Goal: Task Accomplishment & Management: Use online tool/utility

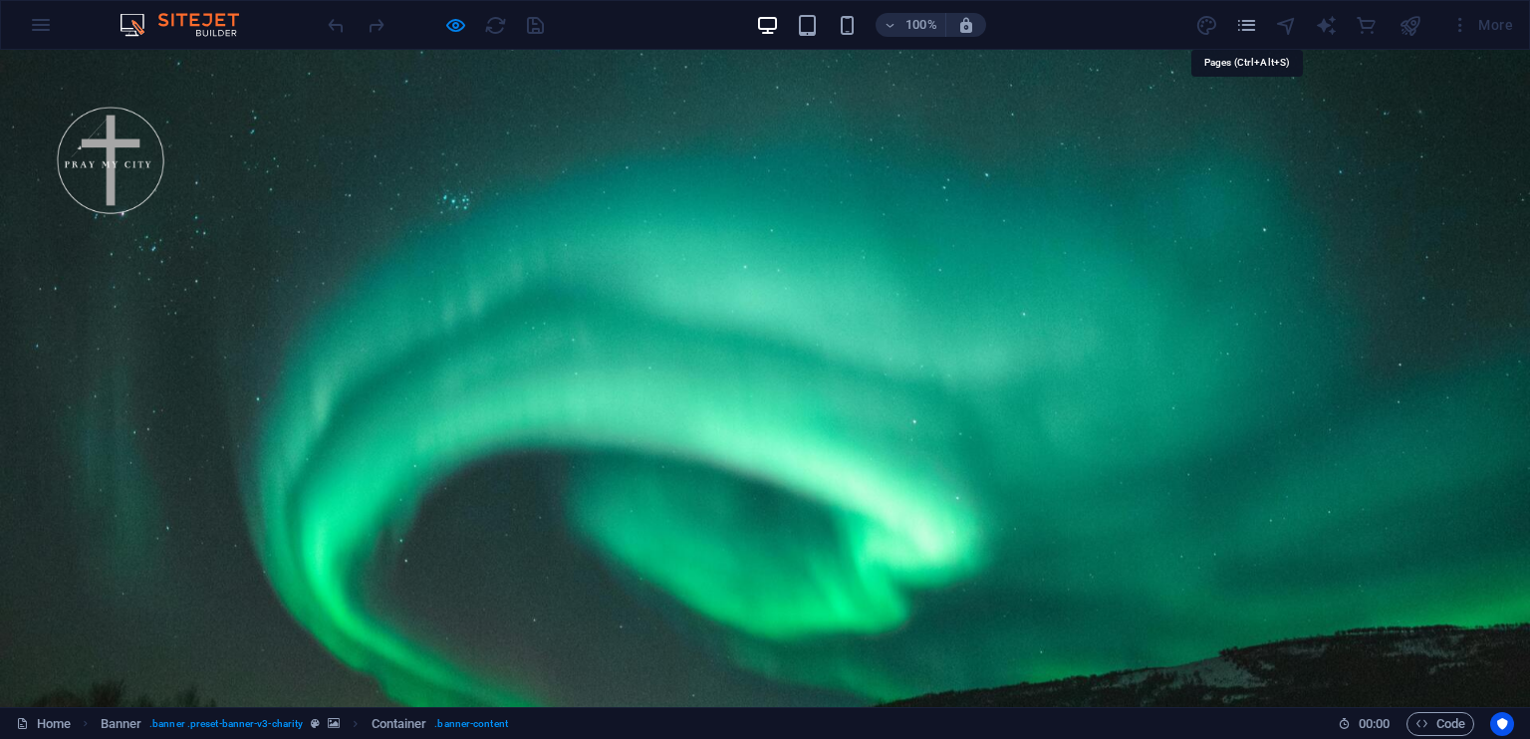
click at [1248, 29] on icon "pages" at bounding box center [1246, 25] width 23 height 23
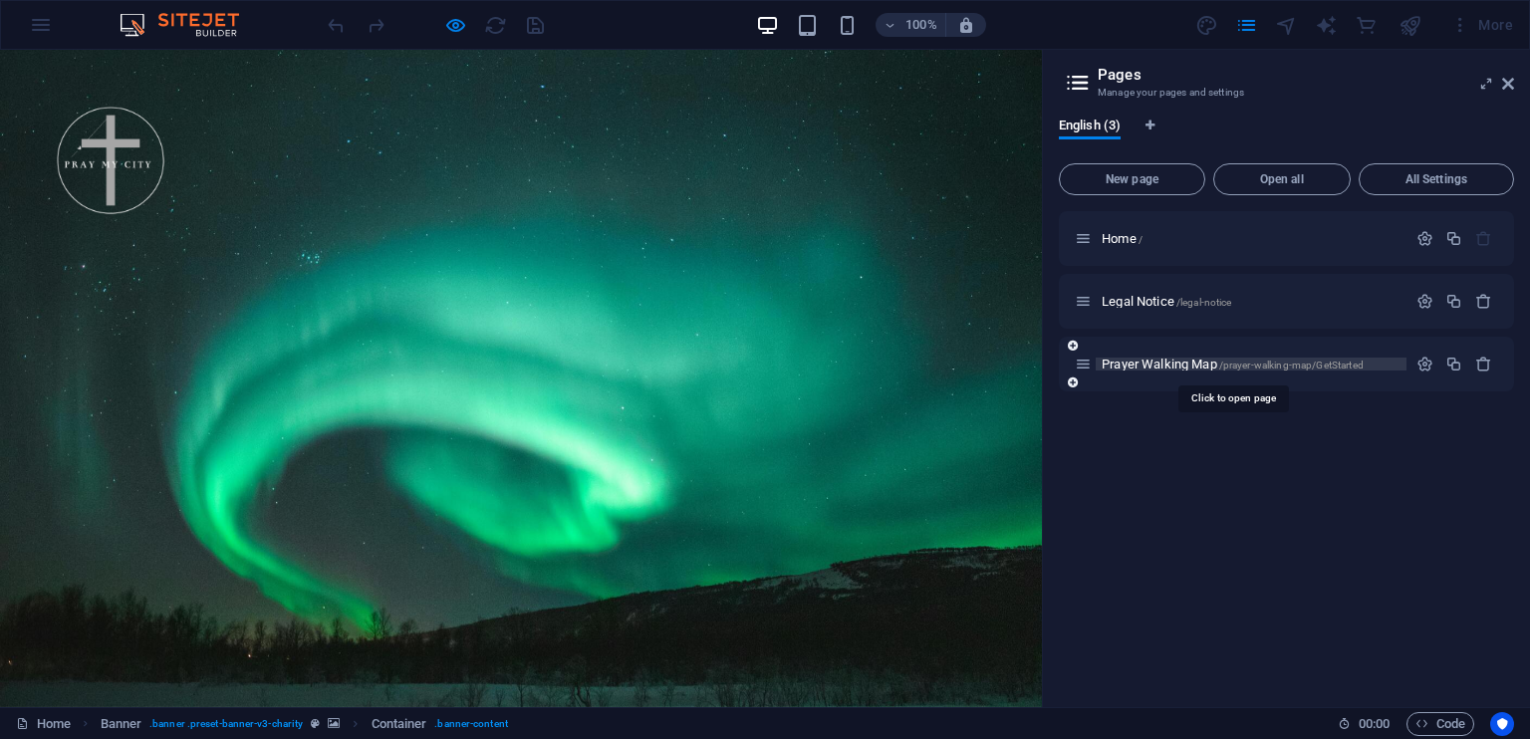
click at [1156, 360] on span "Prayer Walking Map /prayer-walking-map/GetStarted" at bounding box center [1233, 364] width 262 height 15
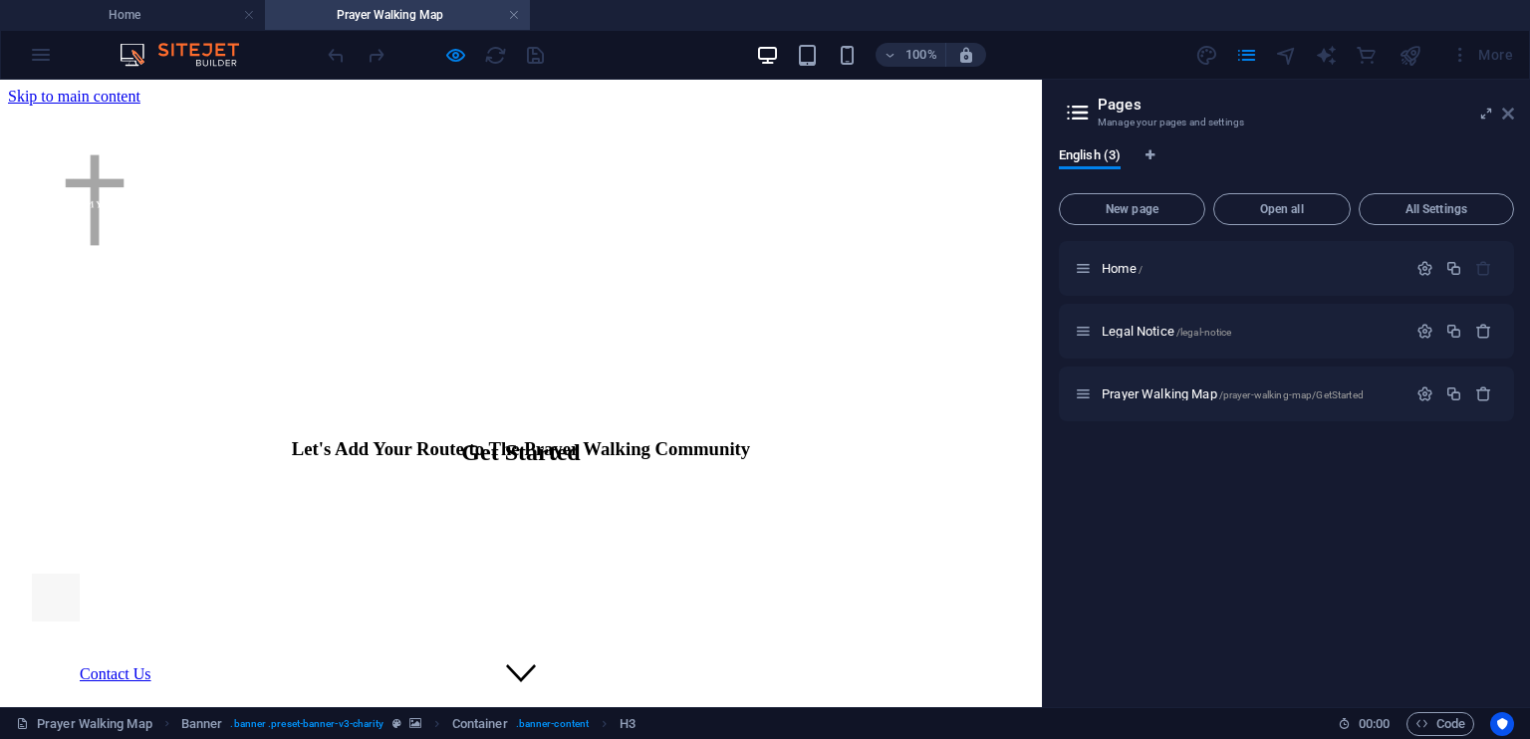
click at [1510, 113] on icon at bounding box center [1508, 114] width 12 height 16
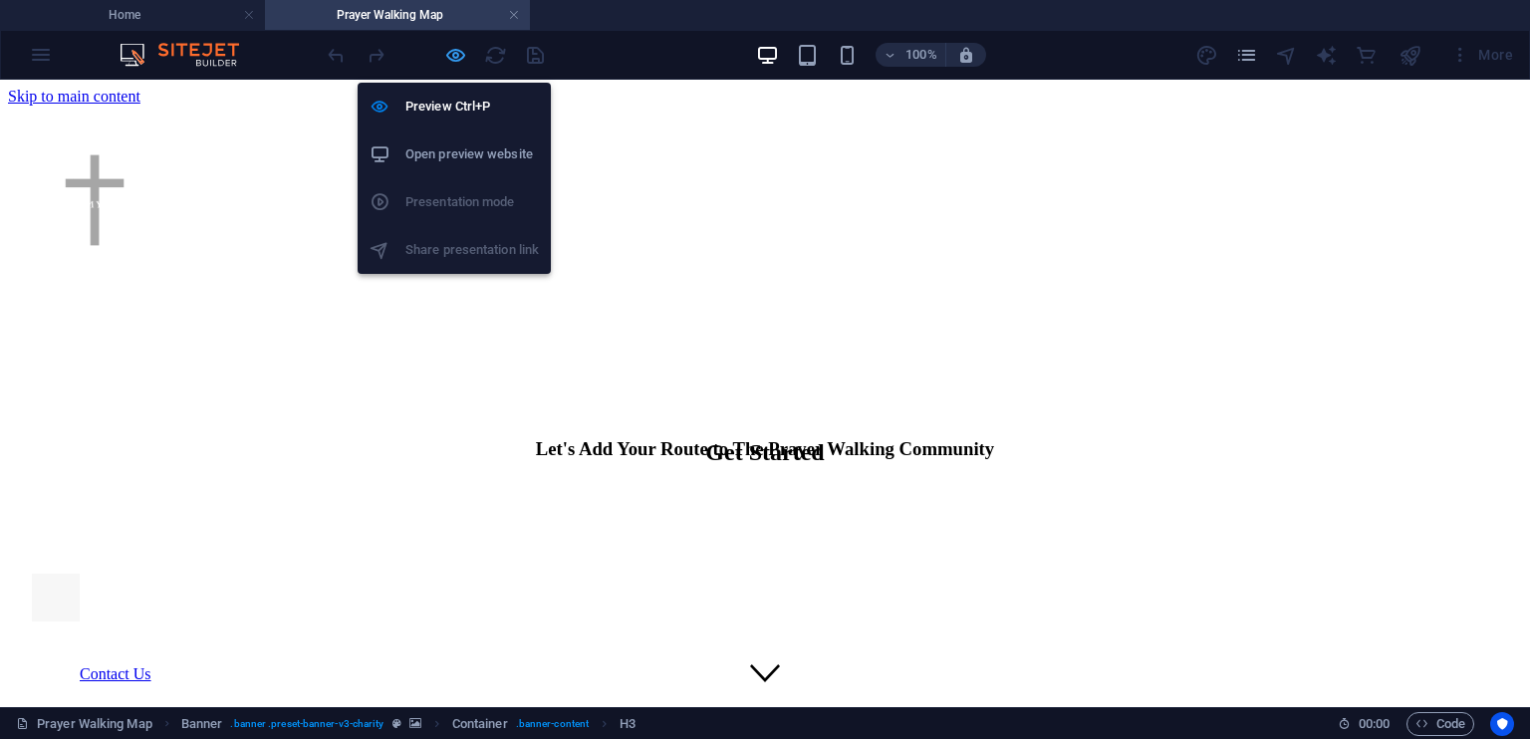
click at [454, 53] on icon "button" at bounding box center [455, 55] width 23 height 23
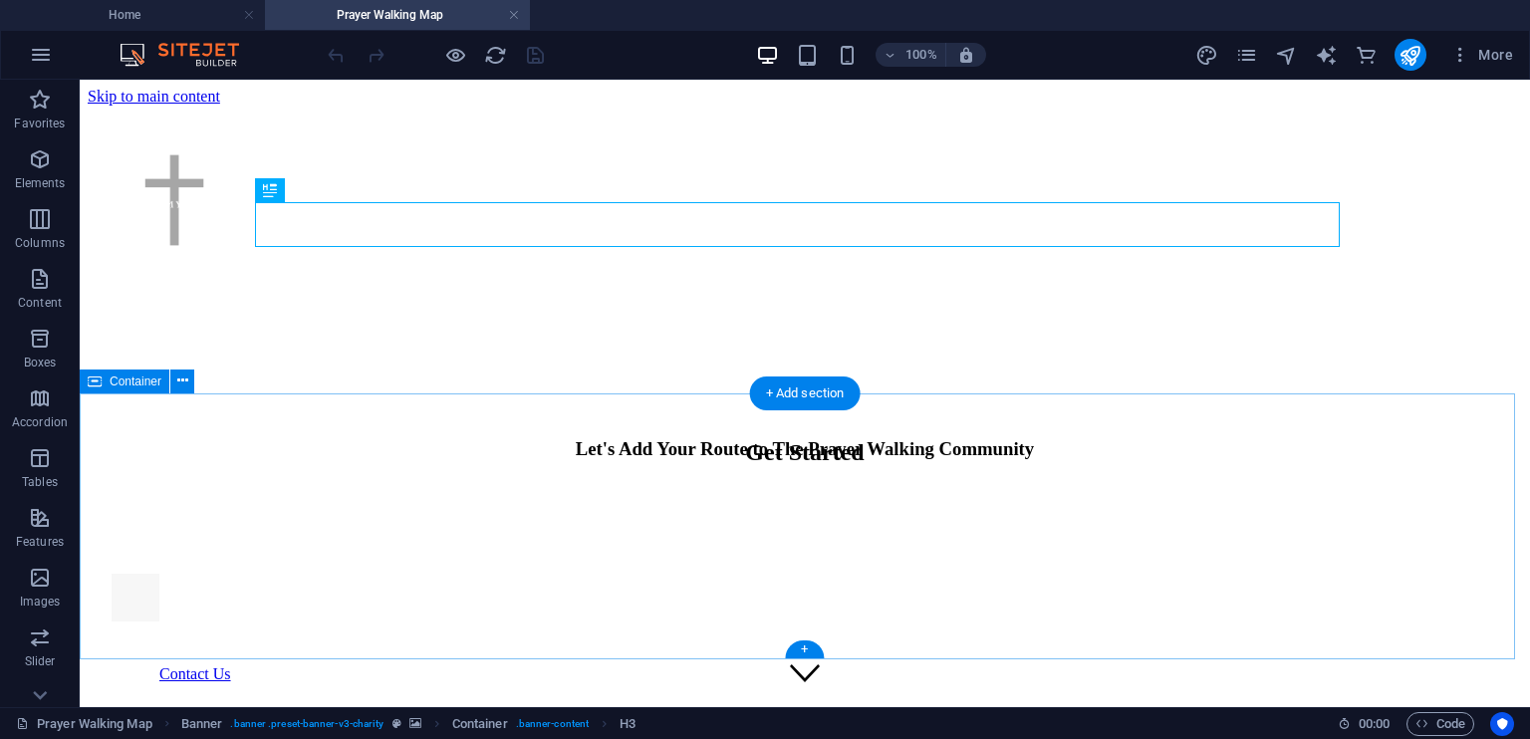
click at [909, 439] on div "Get Started" at bounding box center [805, 482] width 1435 height 87
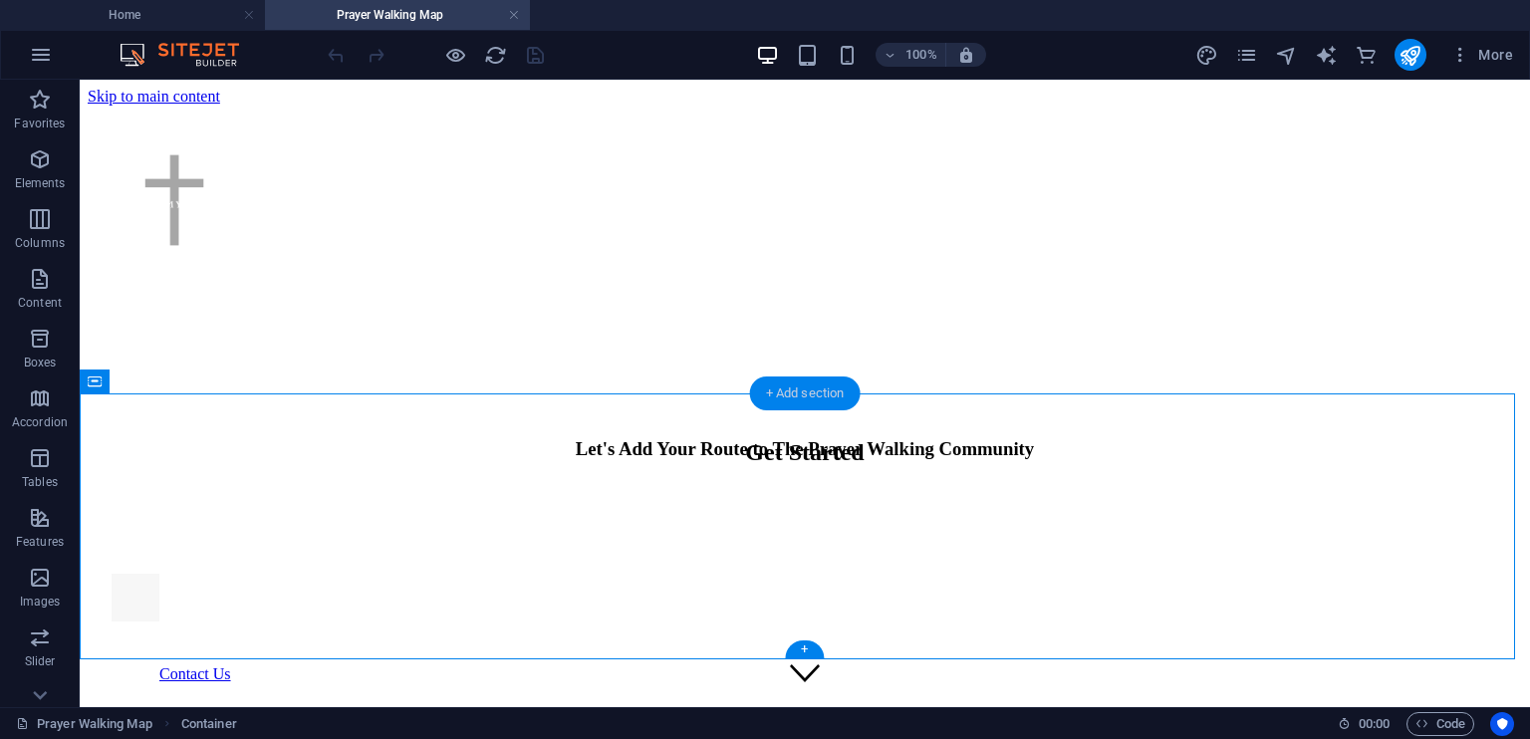
click at [767, 395] on div "+ Add section" at bounding box center [805, 394] width 111 height 34
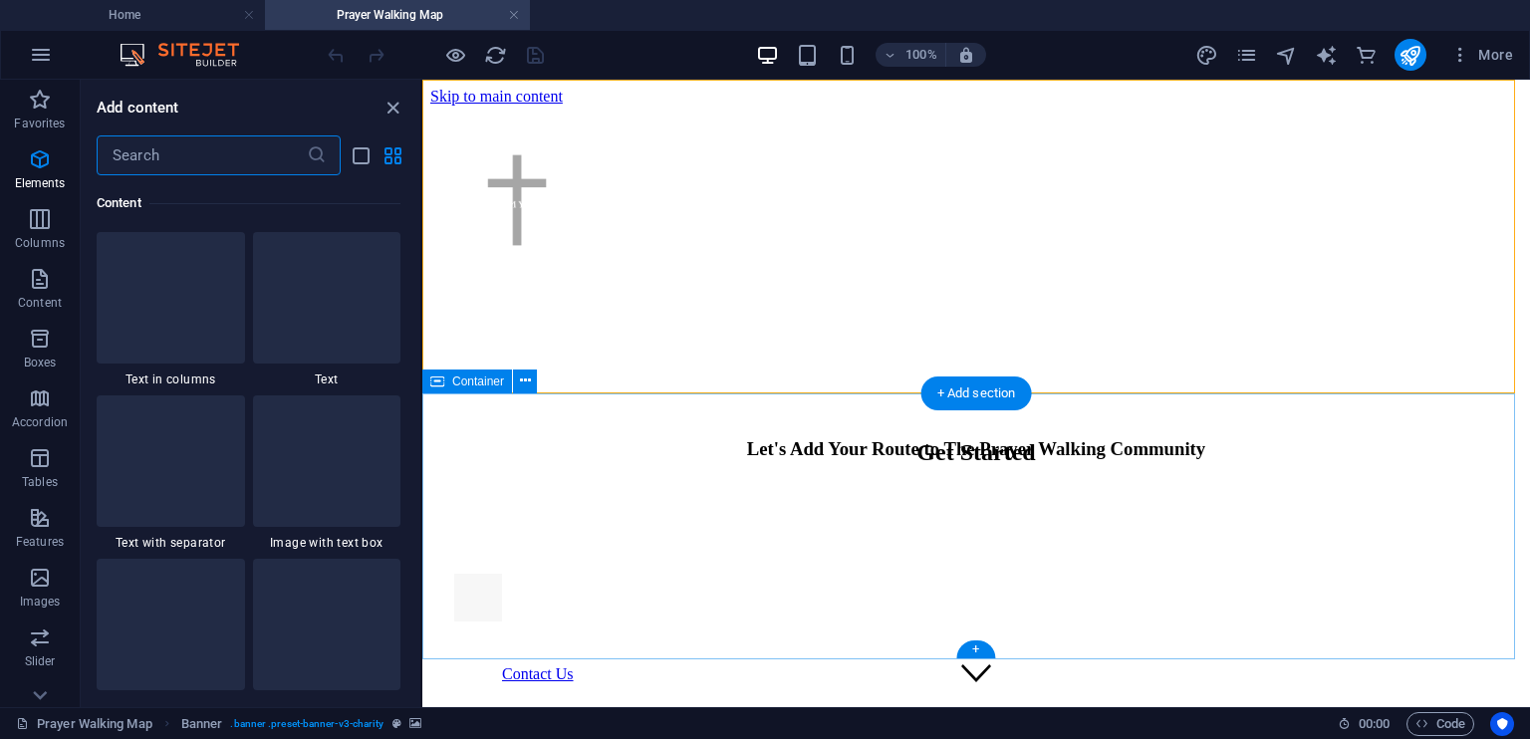
scroll to position [3486, 0]
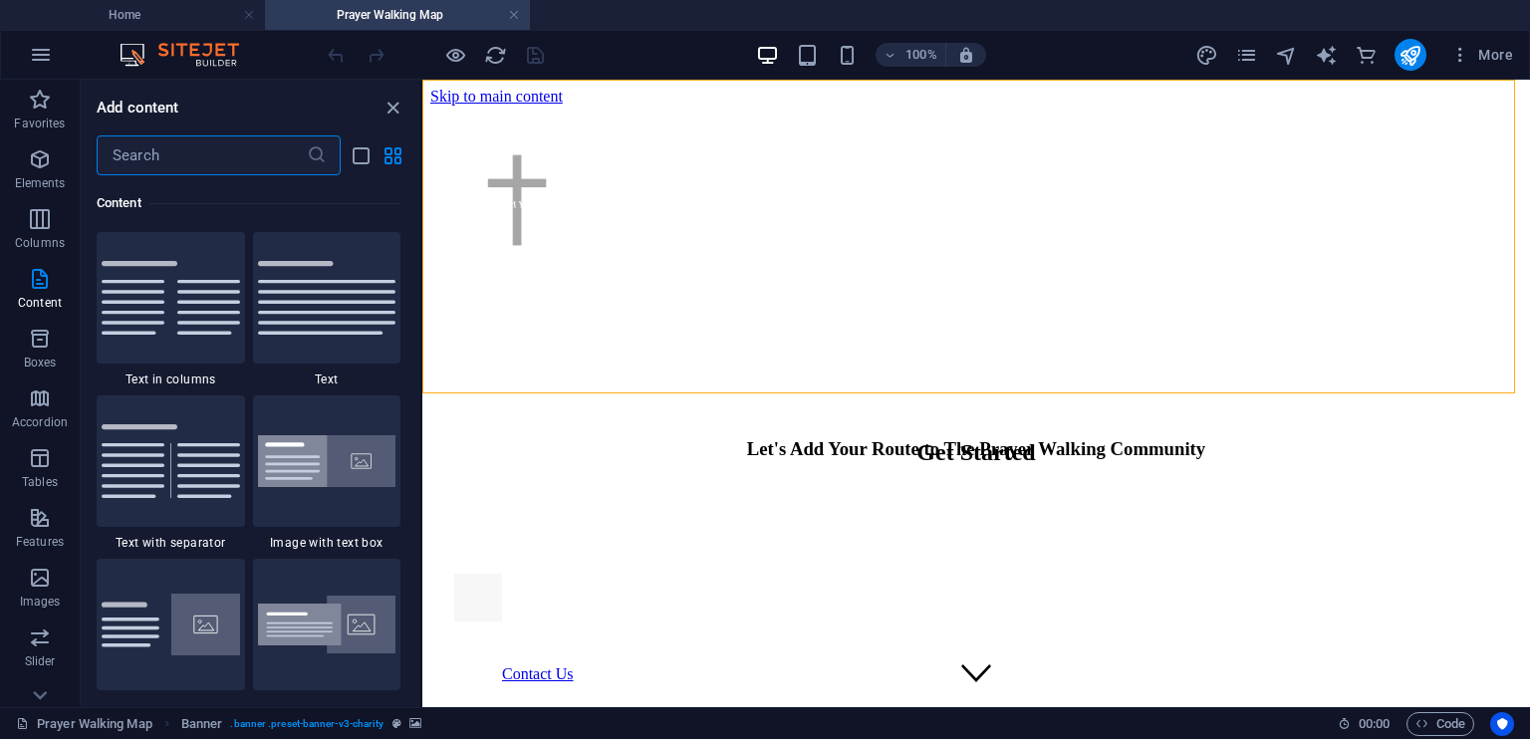
click at [165, 168] on input "text" at bounding box center [202, 155] width 210 height 40
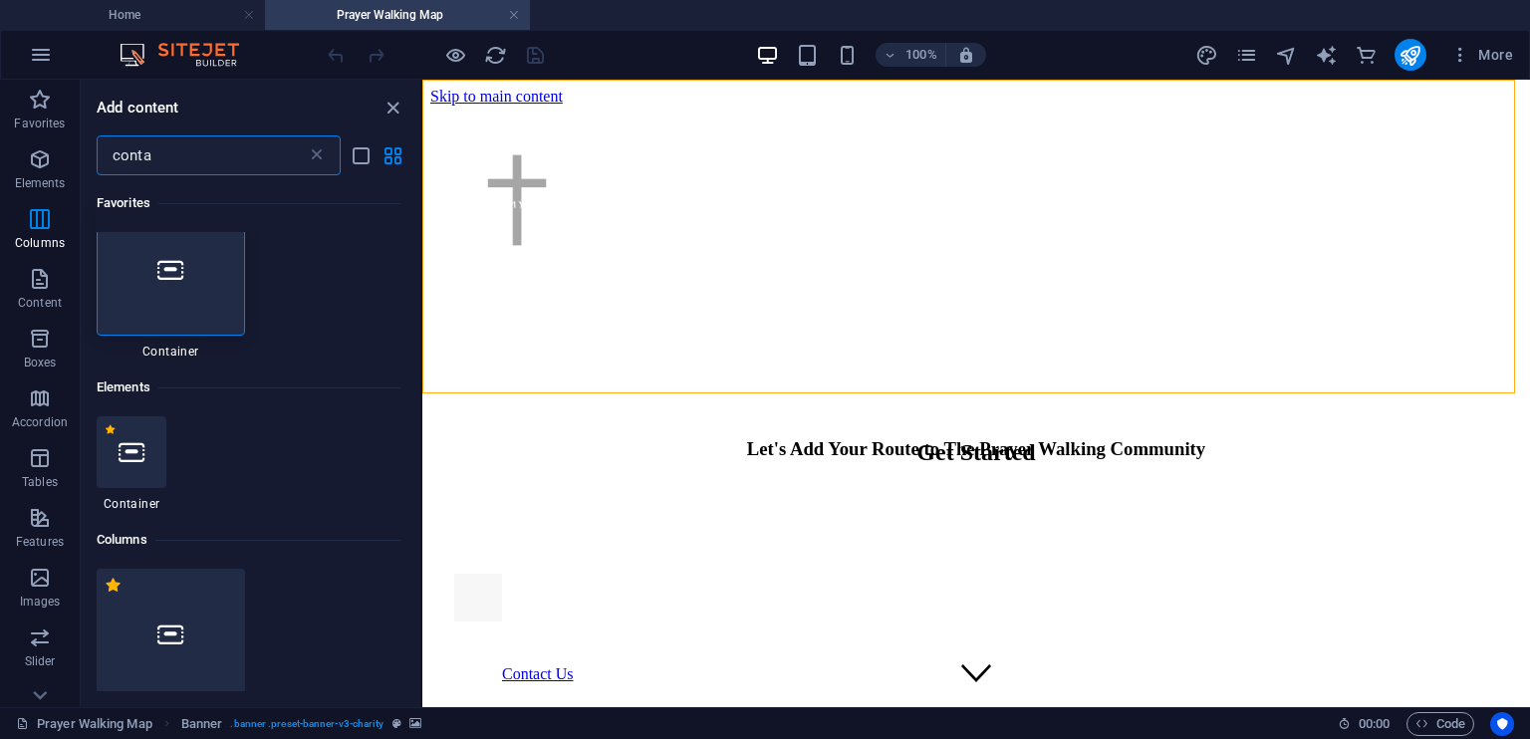
scroll to position [0, 0]
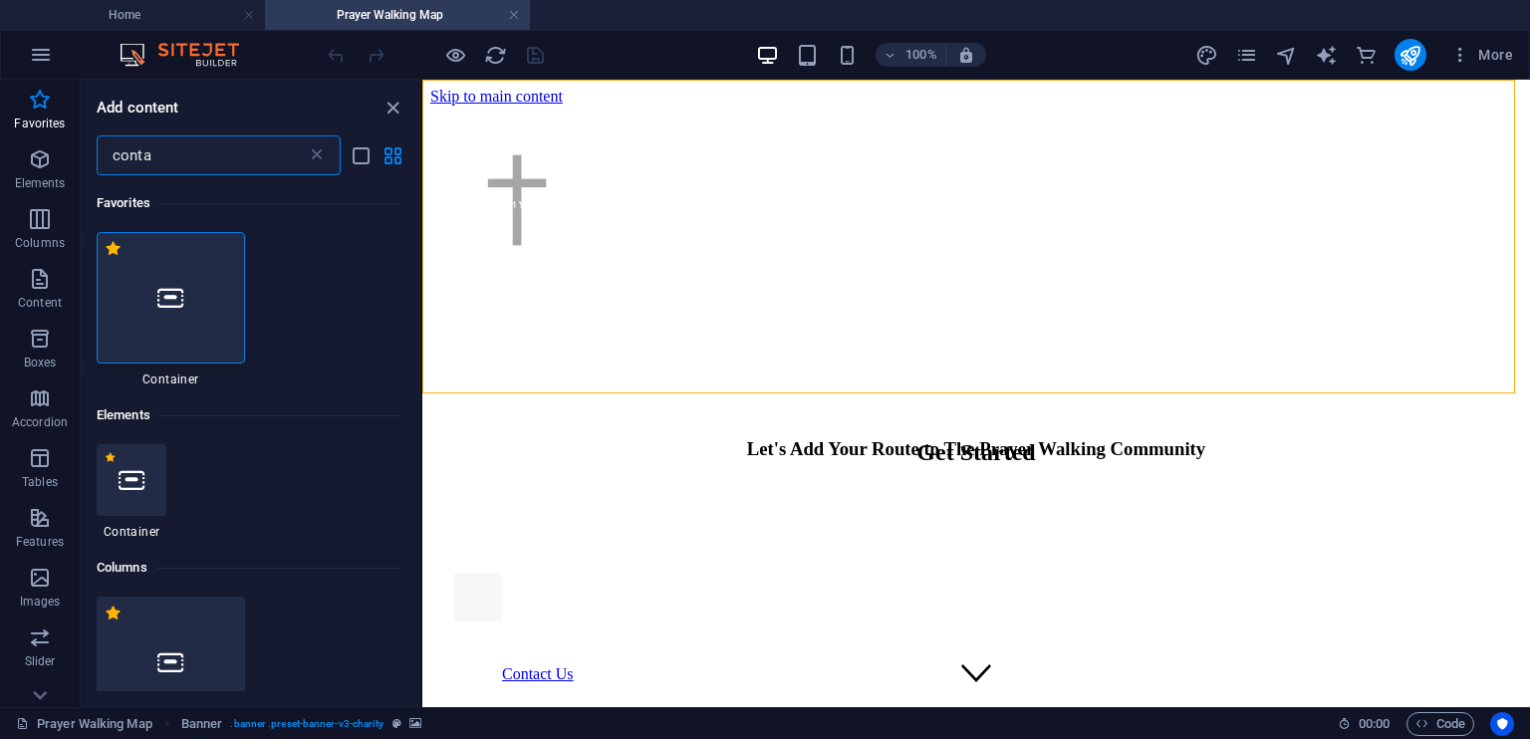
type input "conta"
click at [203, 309] on div at bounding box center [171, 297] width 148 height 131
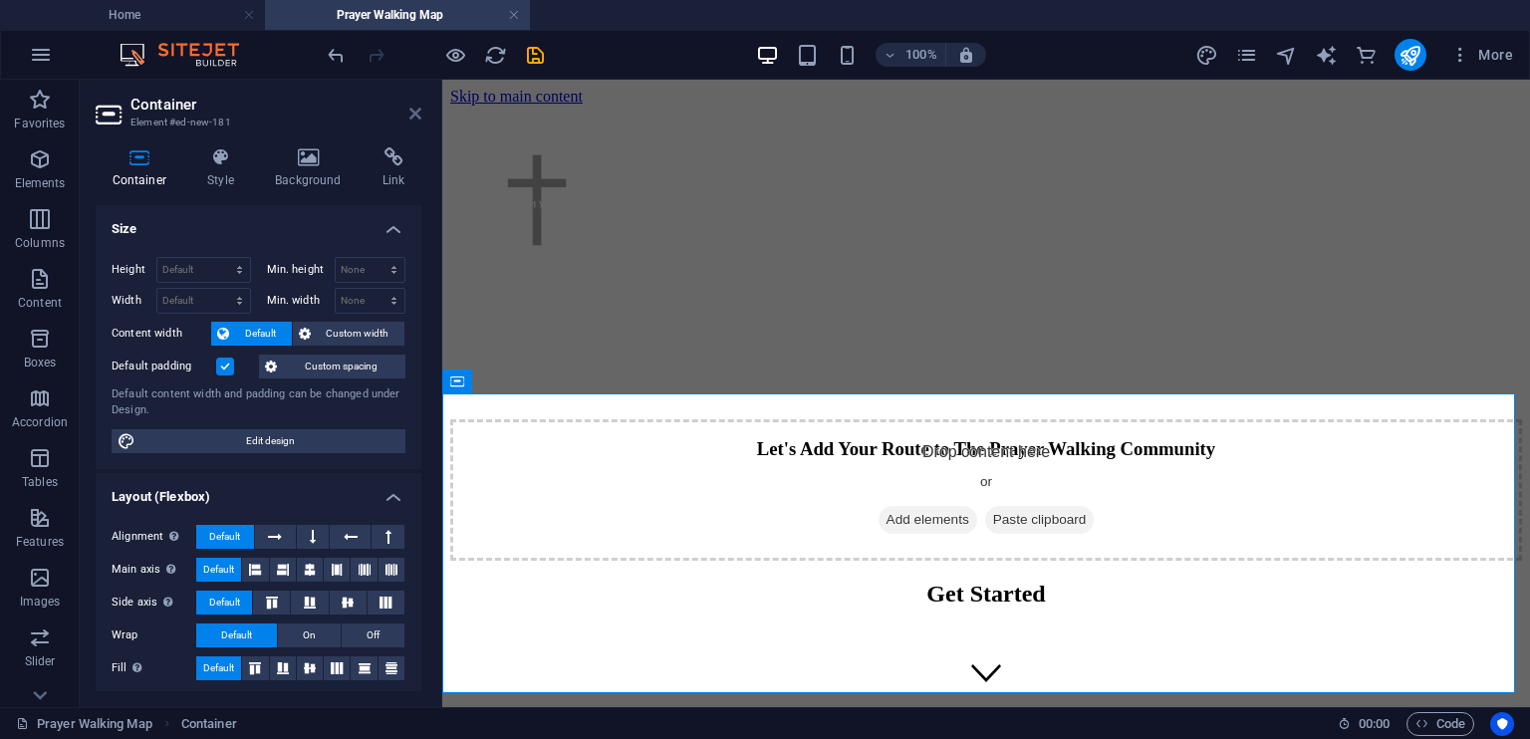
click at [416, 113] on icon at bounding box center [415, 114] width 12 height 16
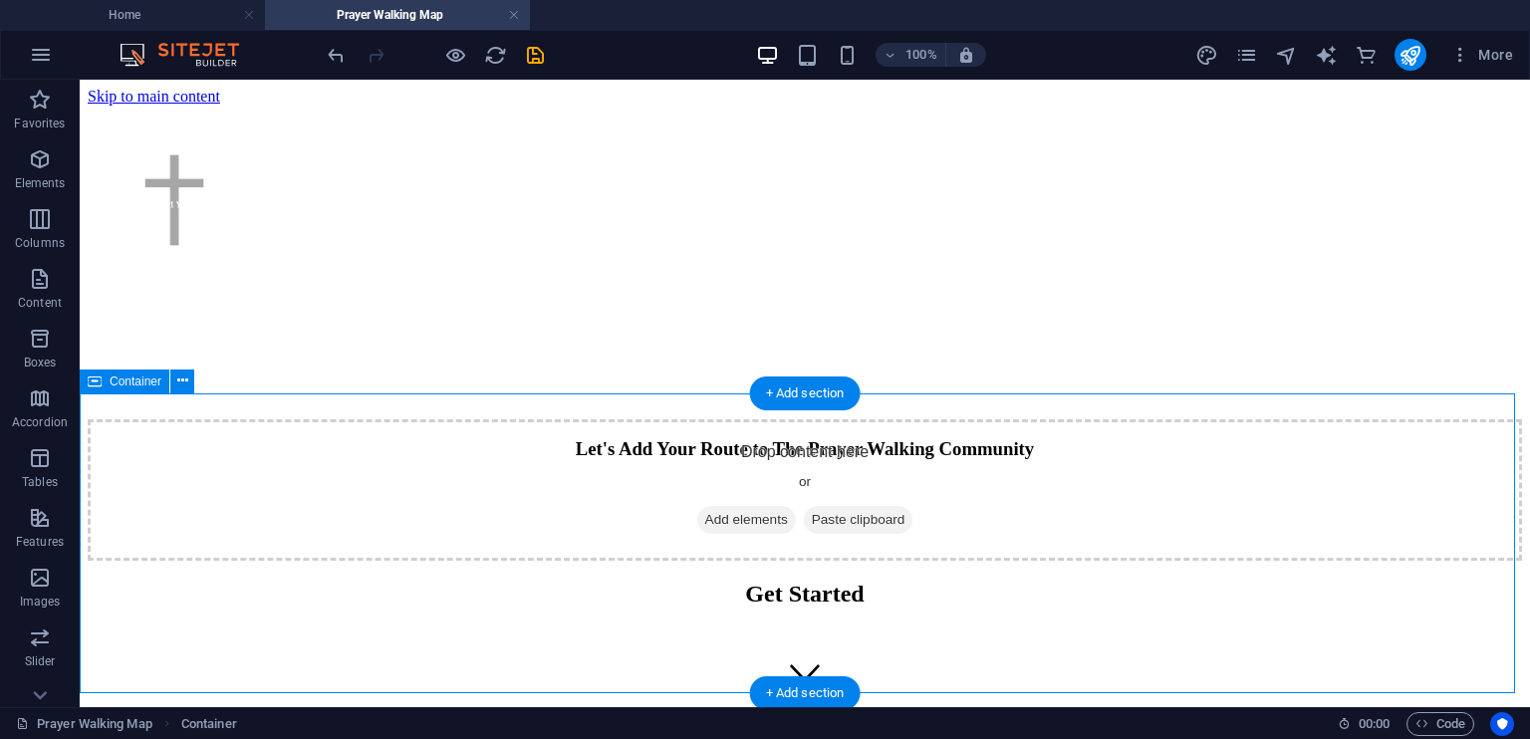
click at [852, 443] on div "Drop content here or Add elements Paste clipboard" at bounding box center [805, 489] width 1435 height 141
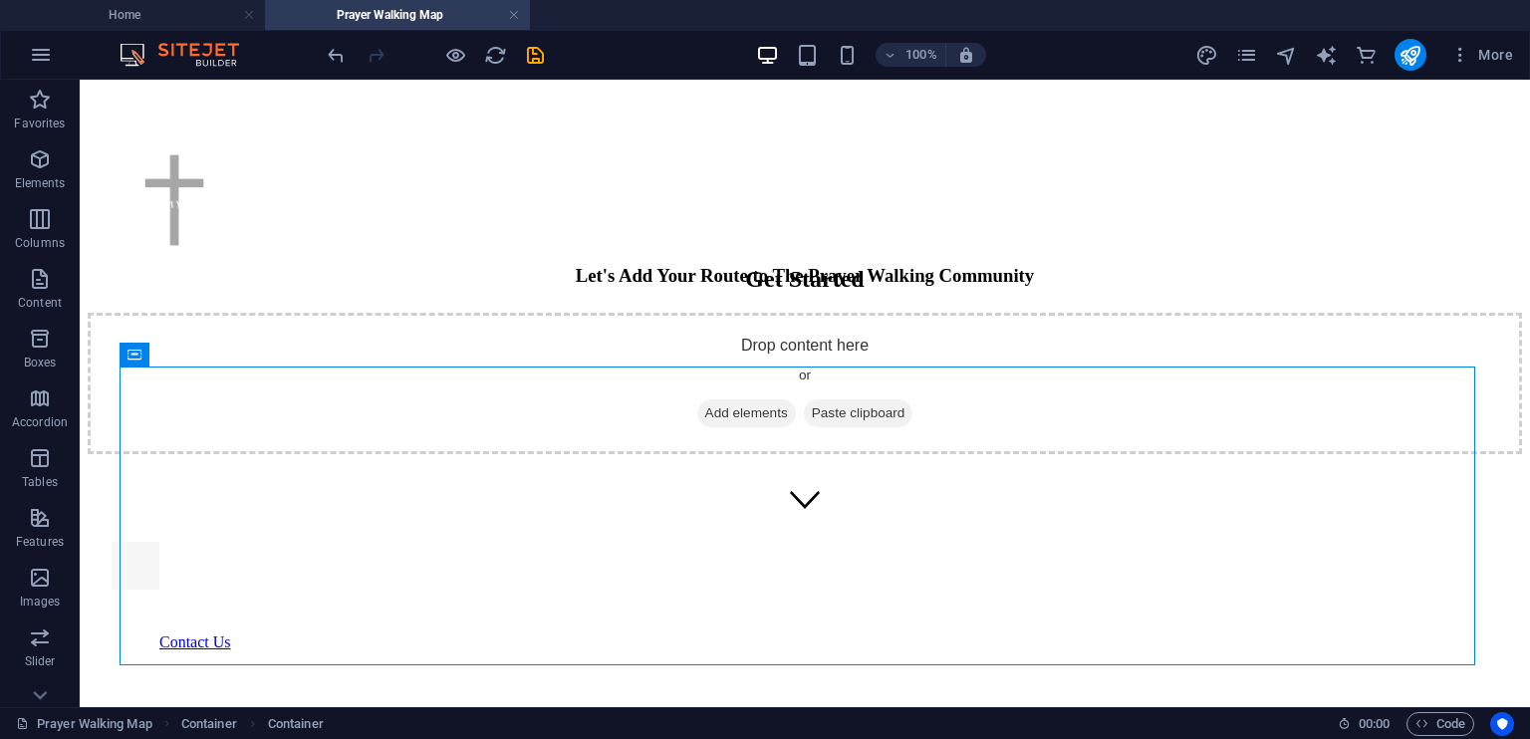
scroll to position [175, 0]
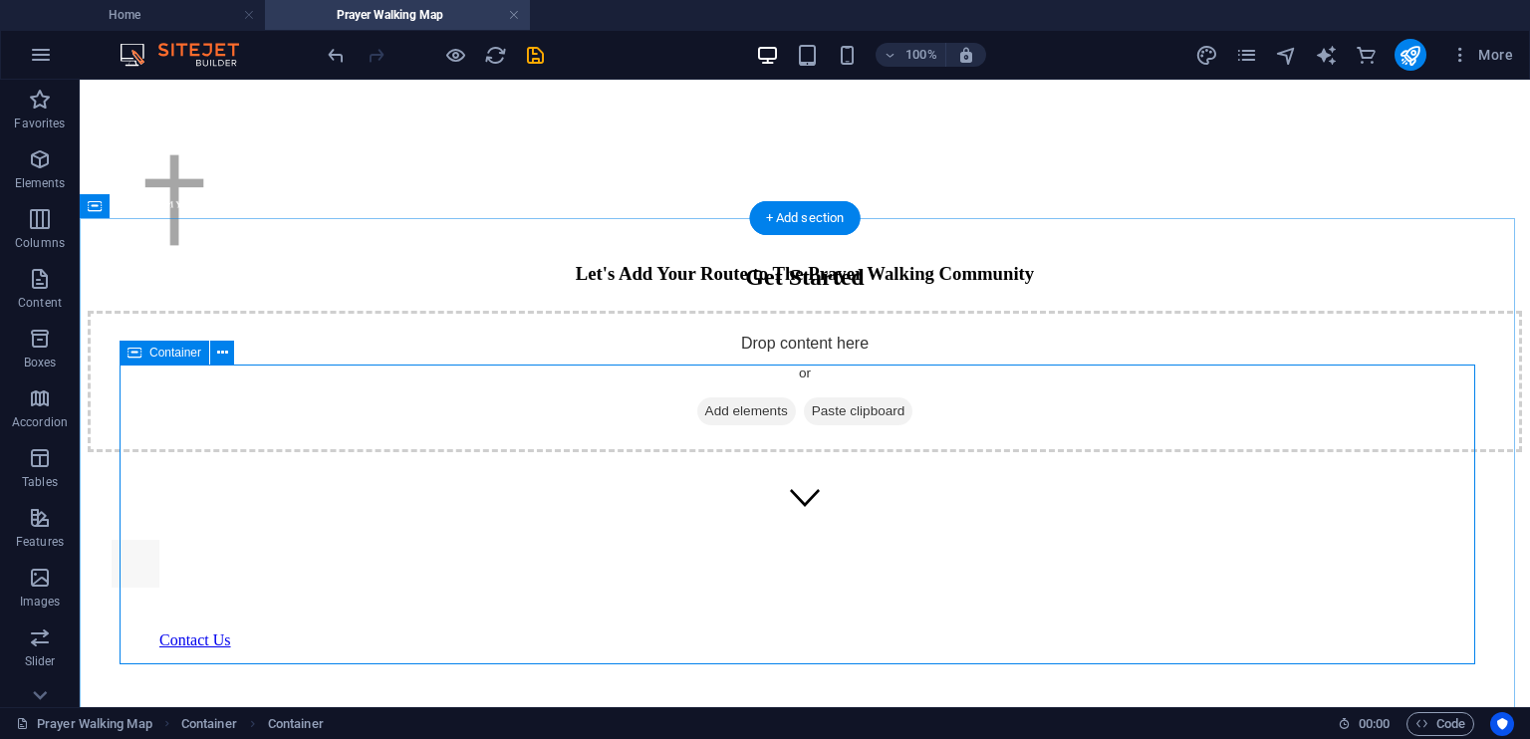
click at [757, 425] on span "Add elements" at bounding box center [746, 411] width 99 height 28
click at [1052, 452] on div "Drop content here or Add elements Paste clipboard" at bounding box center [805, 381] width 1435 height 141
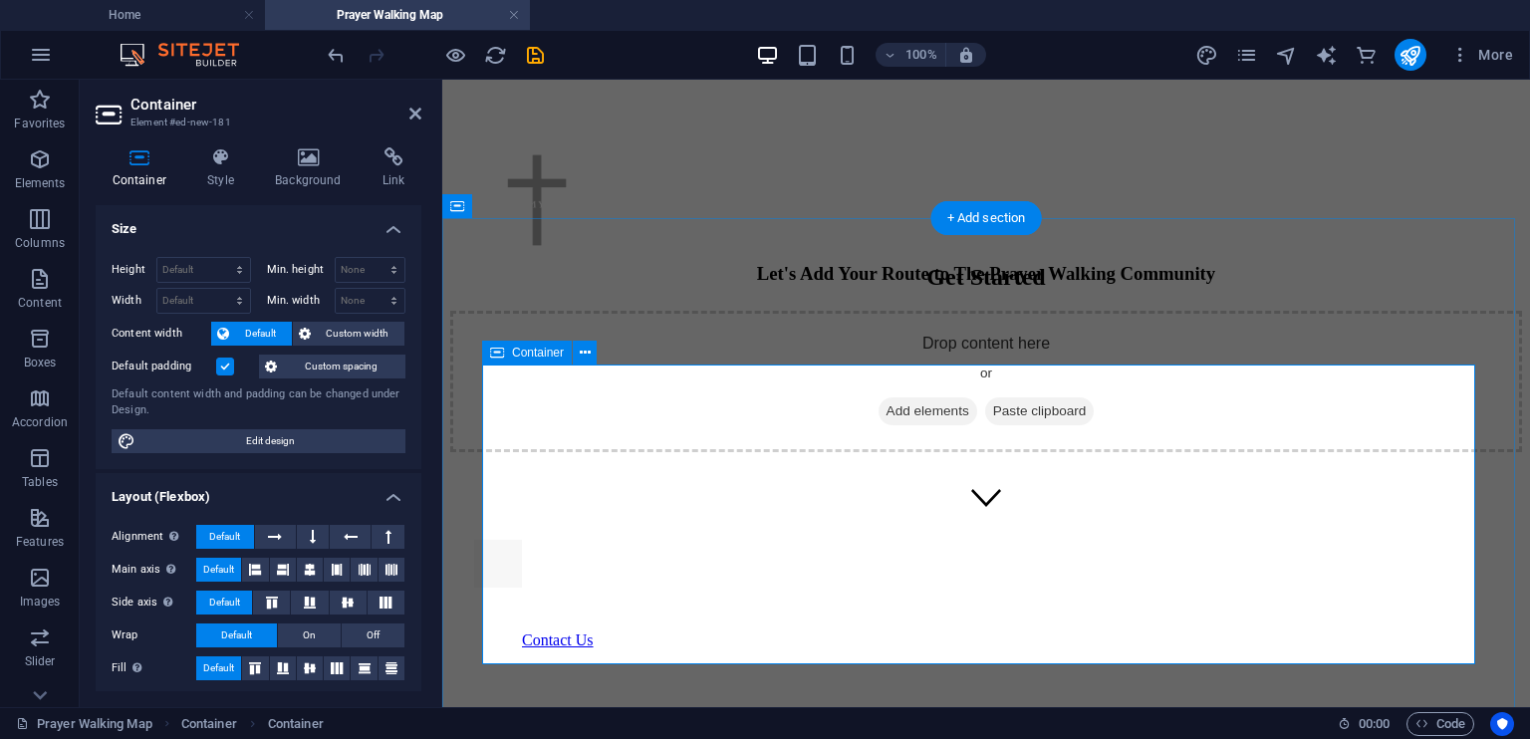
click at [934, 425] on span "Add elements" at bounding box center [928, 411] width 99 height 28
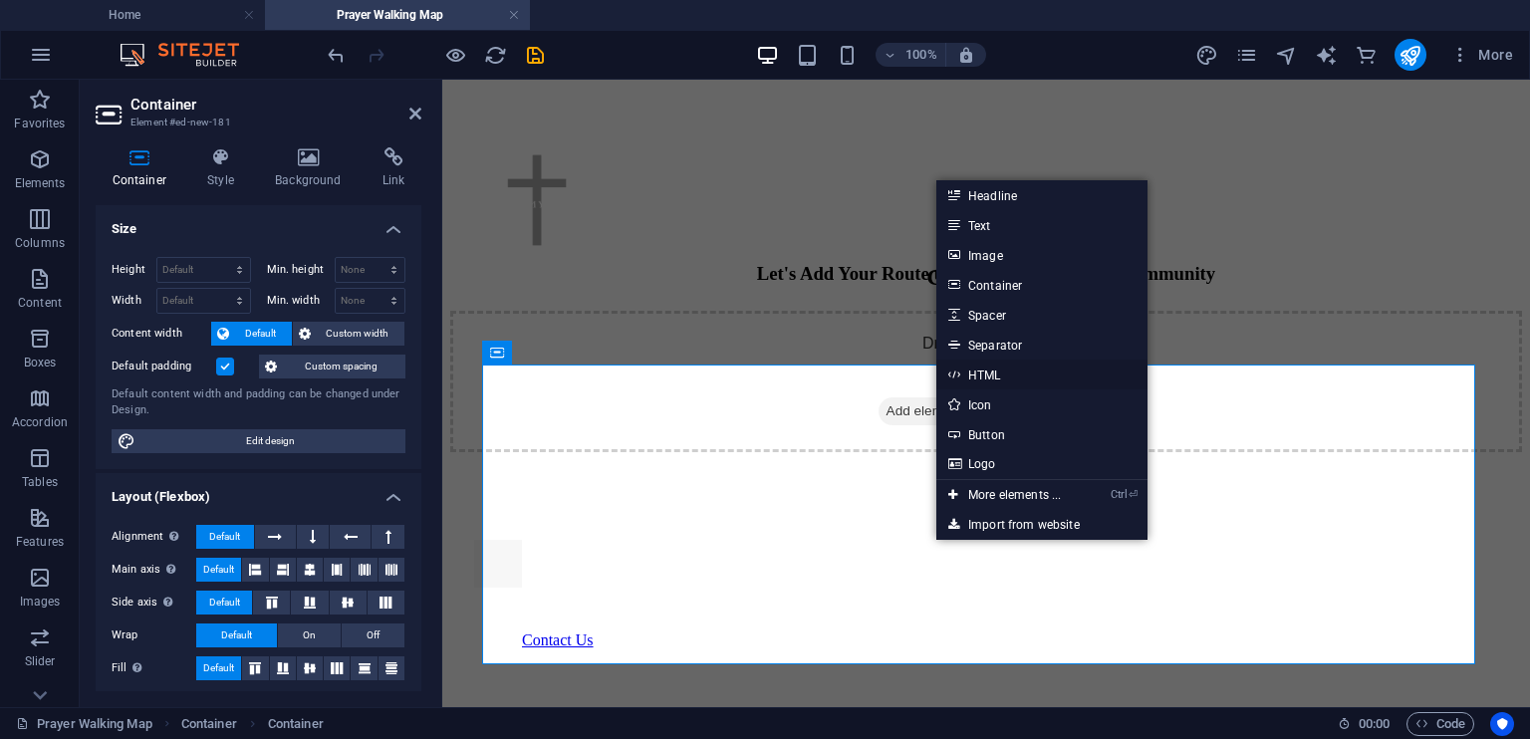
click at [999, 368] on link "HTML" at bounding box center [1041, 375] width 211 height 30
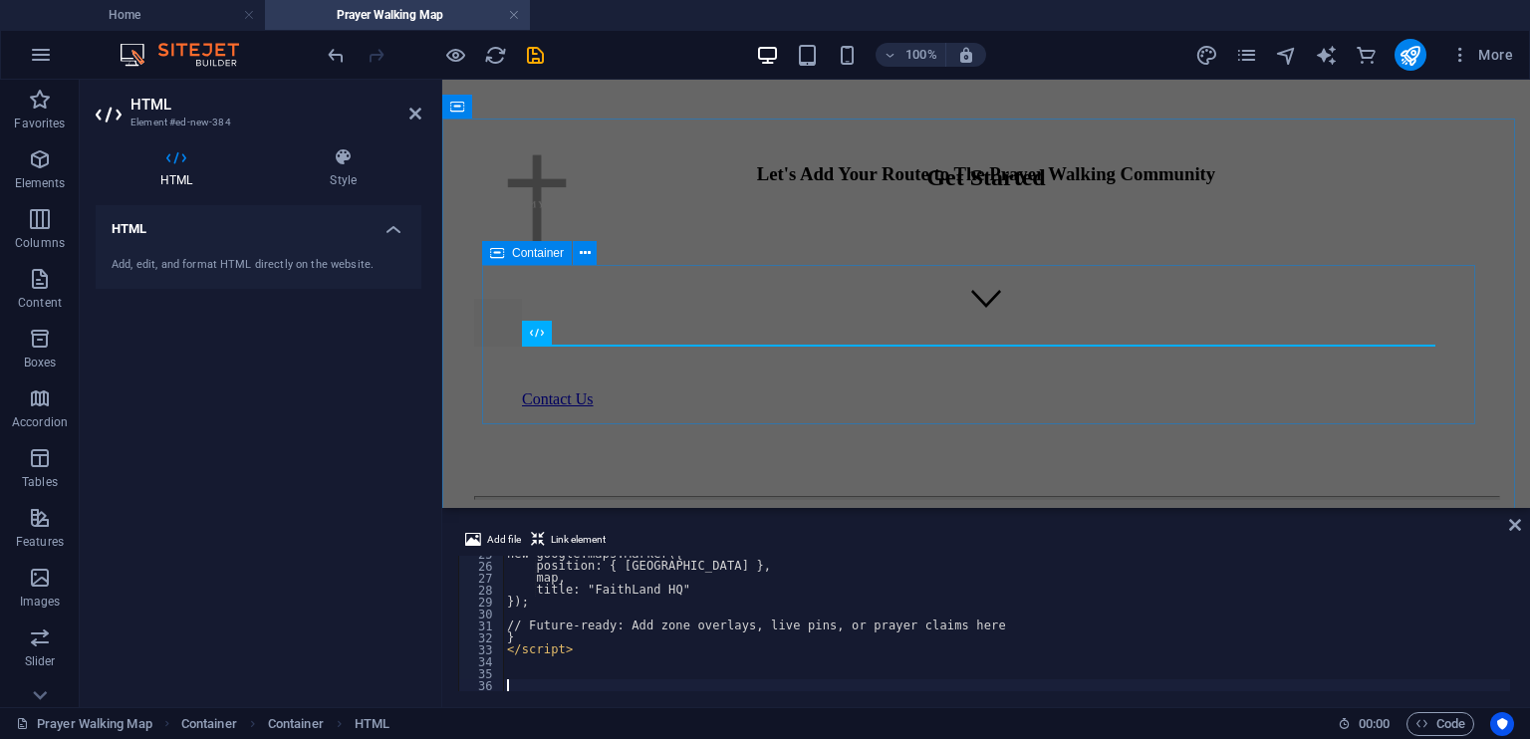
scroll to position [295, 0]
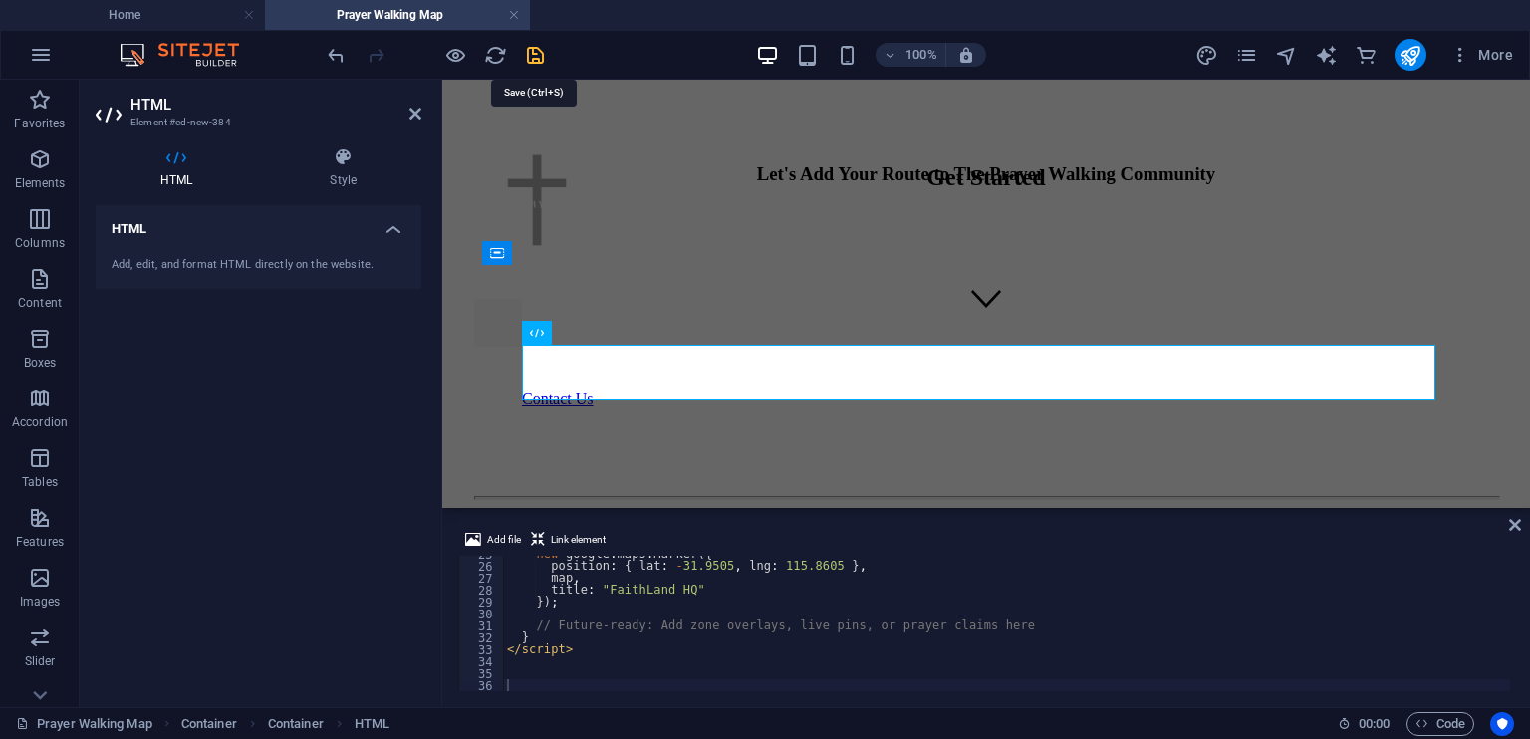
click at [533, 47] on icon "save" at bounding box center [535, 55] width 23 height 23
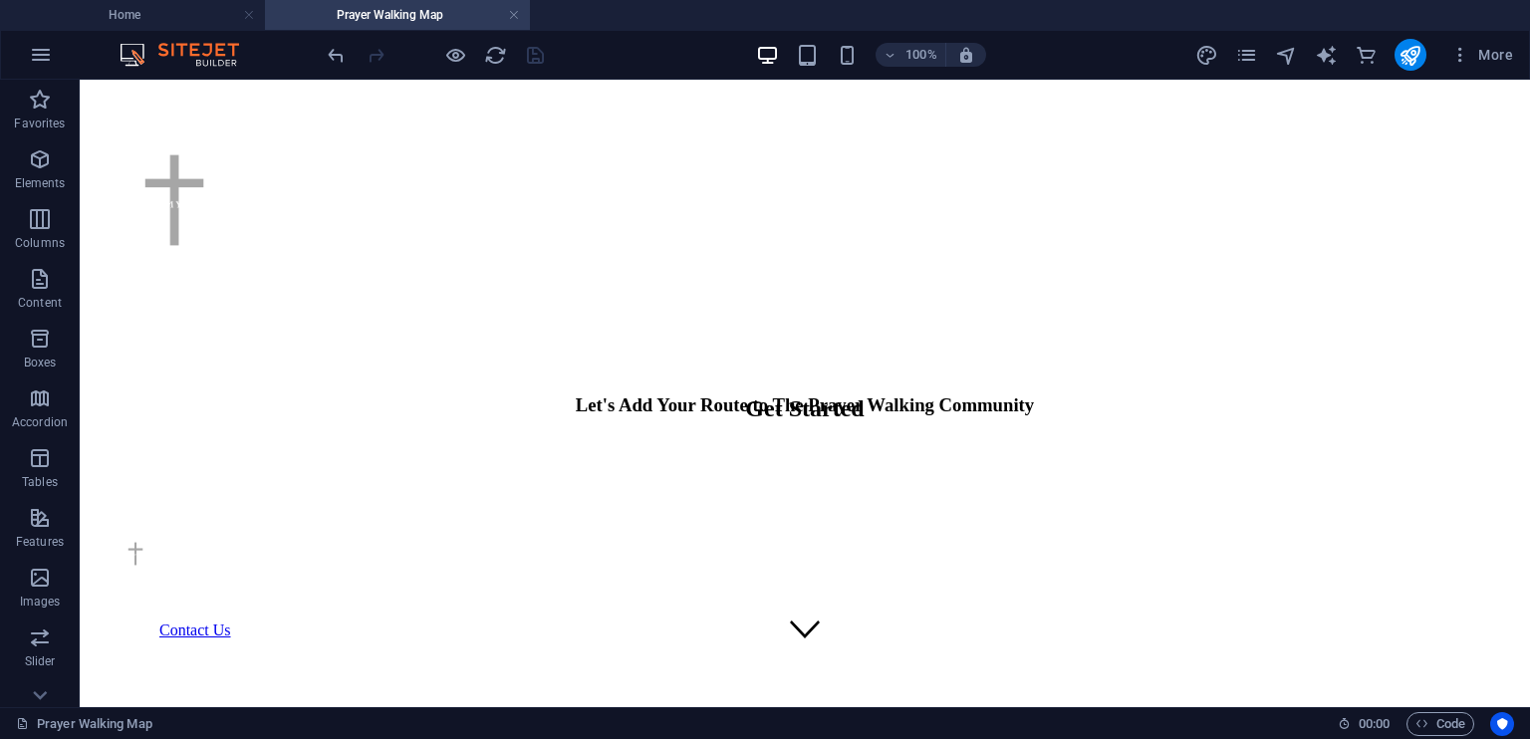
scroll to position [0, 0]
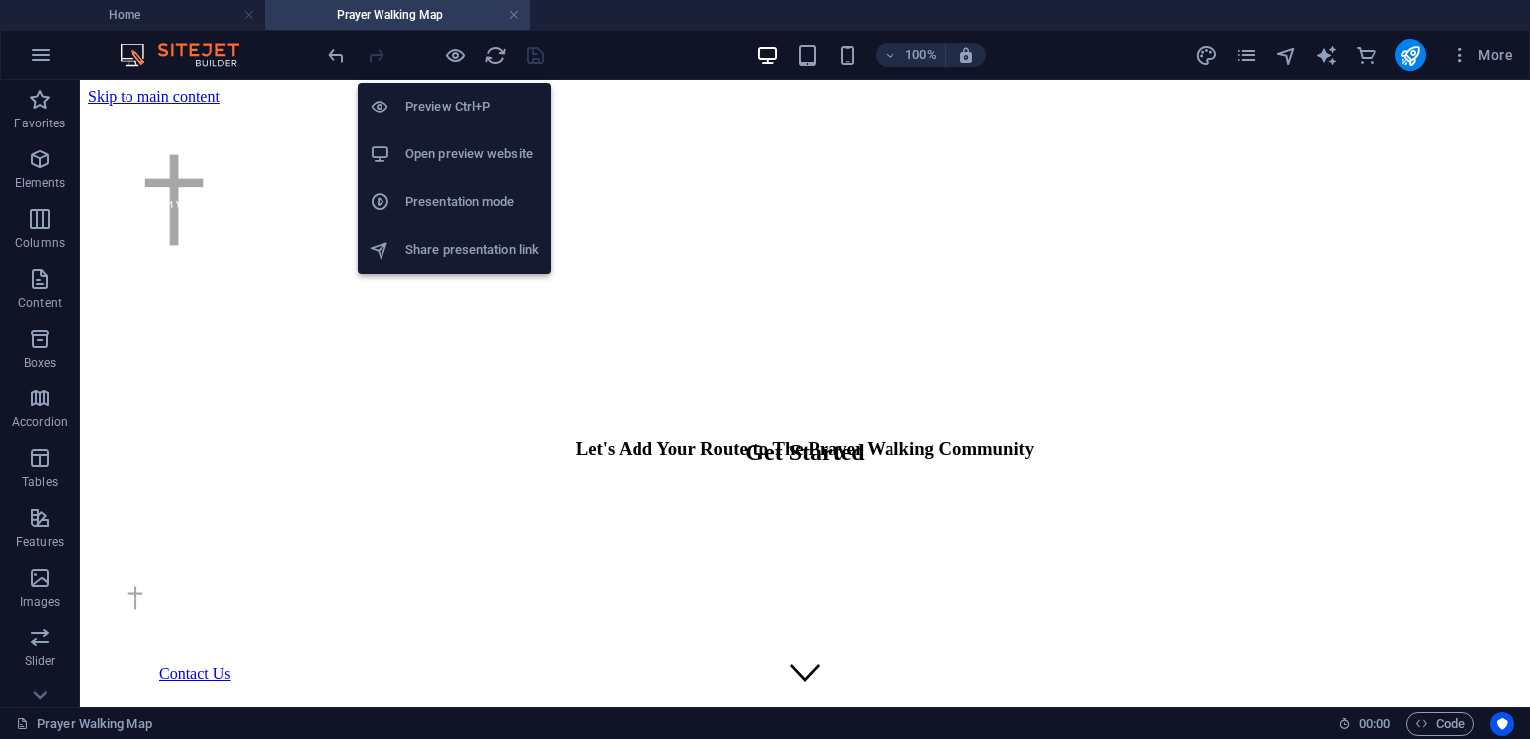
click at [479, 150] on h6 "Open preview website" at bounding box center [471, 154] width 133 height 24
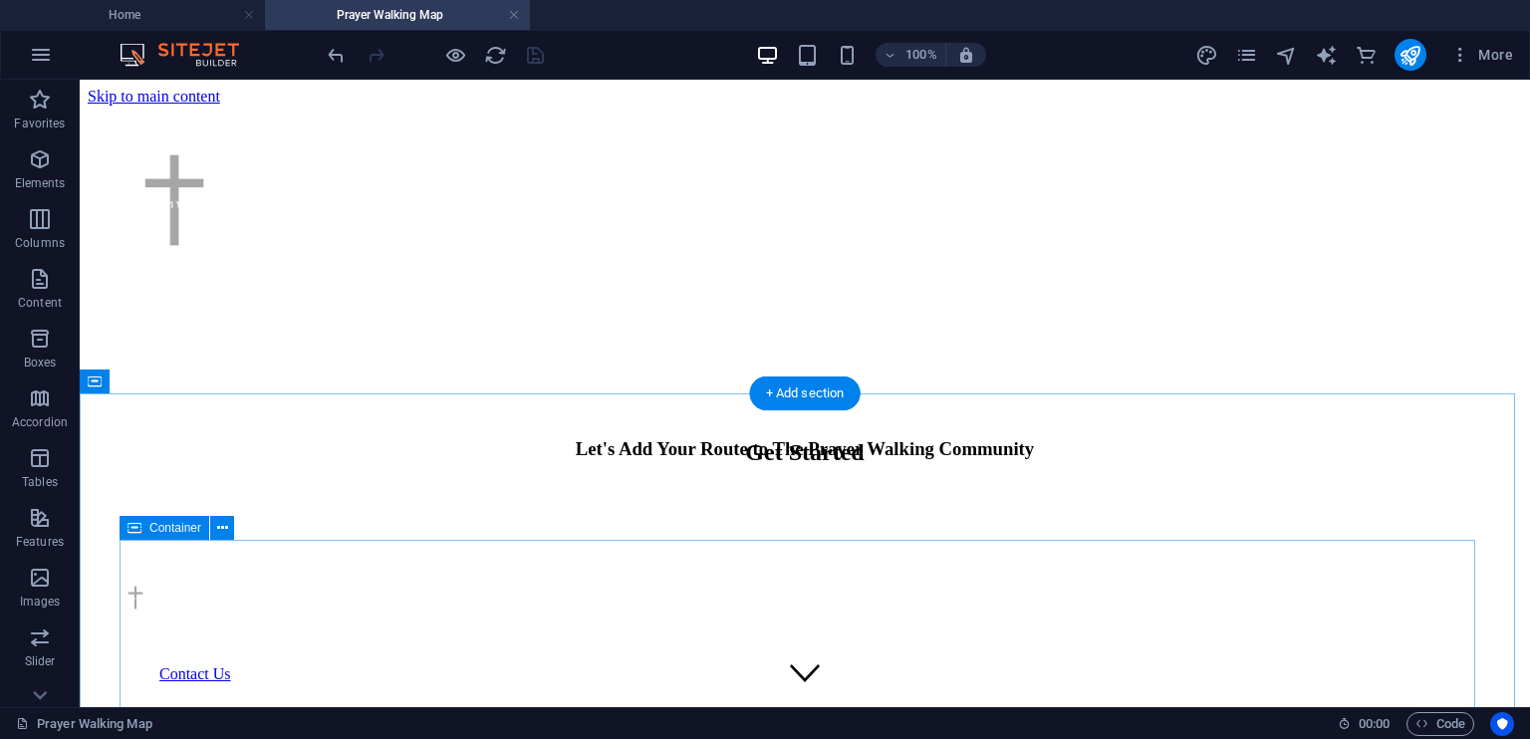
click at [212, 486] on div at bounding box center [805, 486] width 1435 height 0
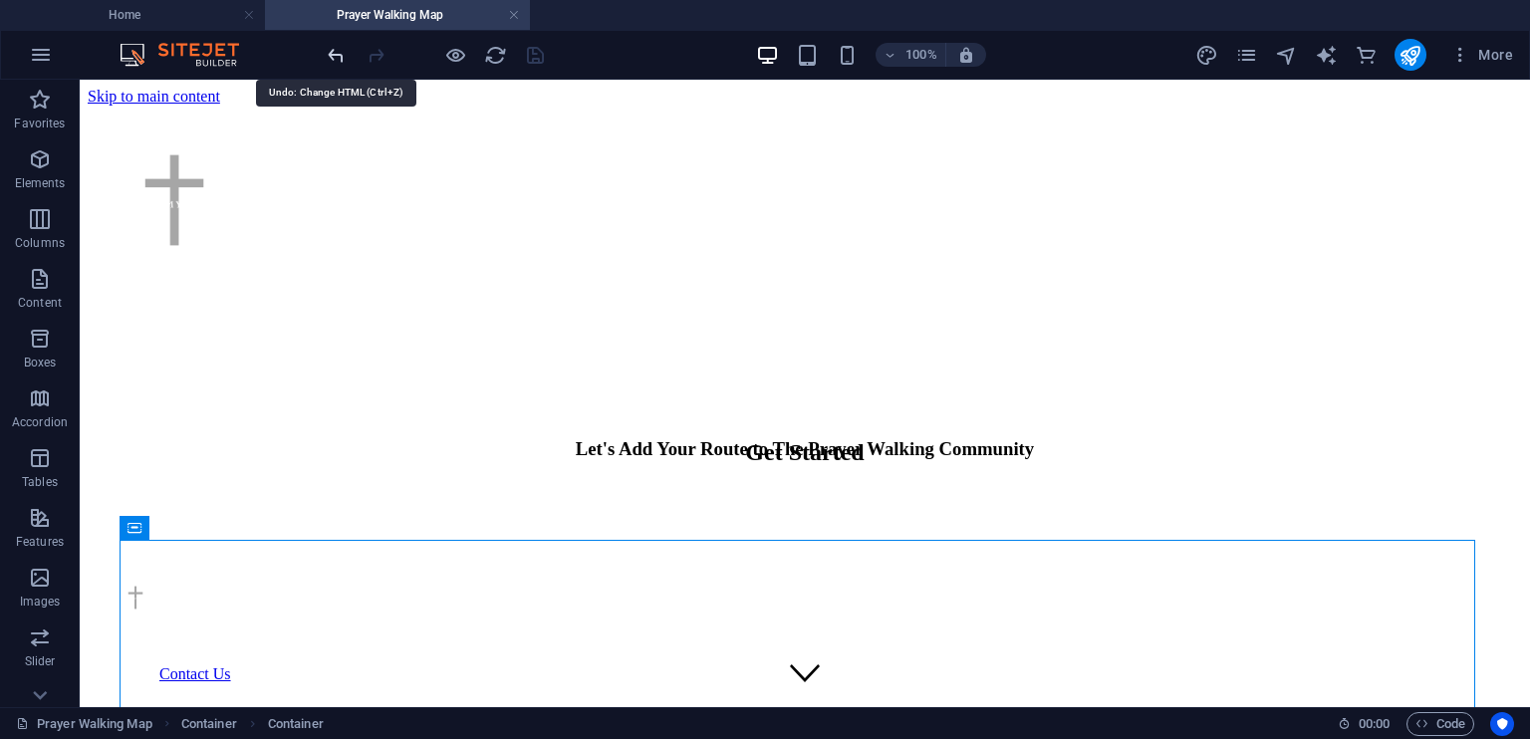
click at [333, 56] on icon "undo" at bounding box center [336, 55] width 23 height 23
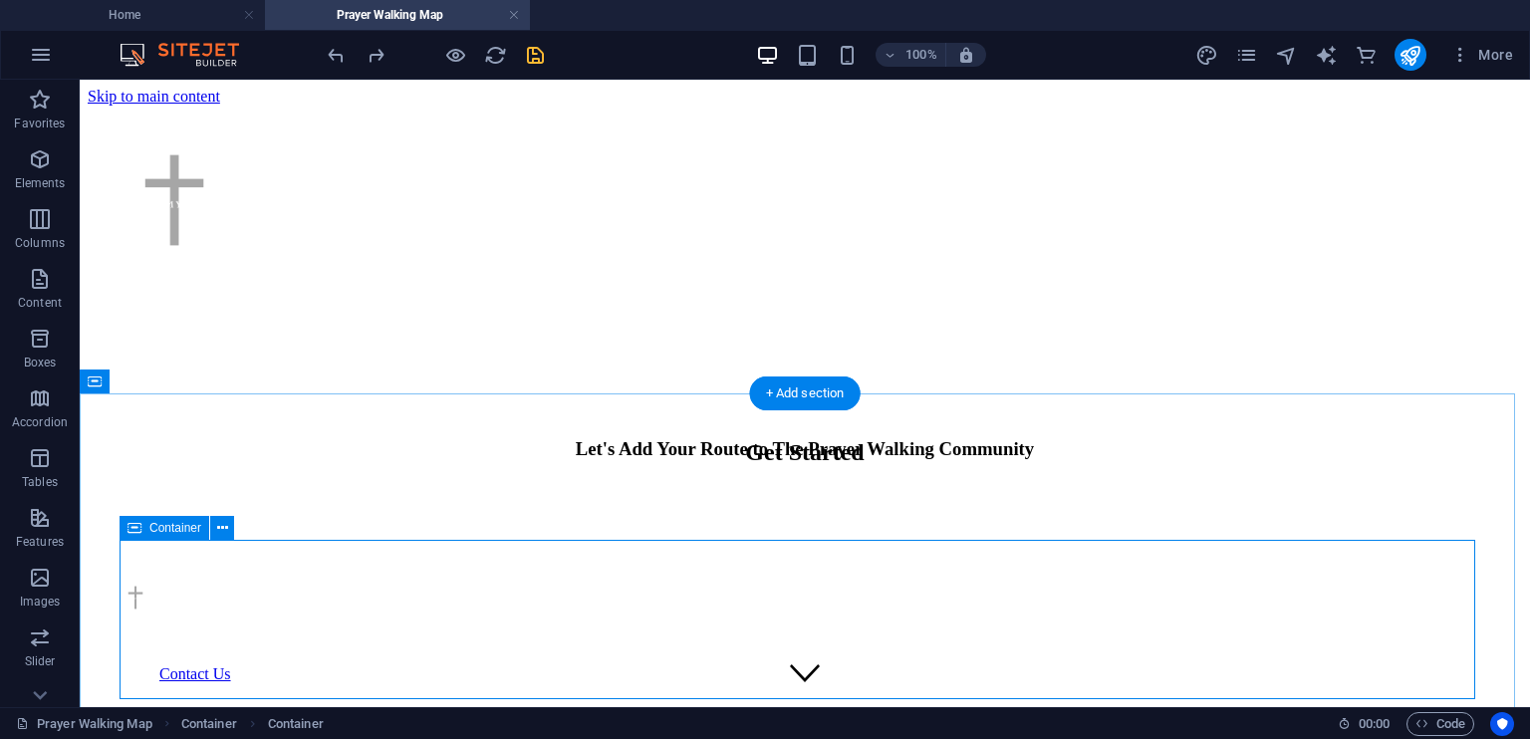
click at [669, 486] on div at bounding box center [805, 486] width 1435 height 0
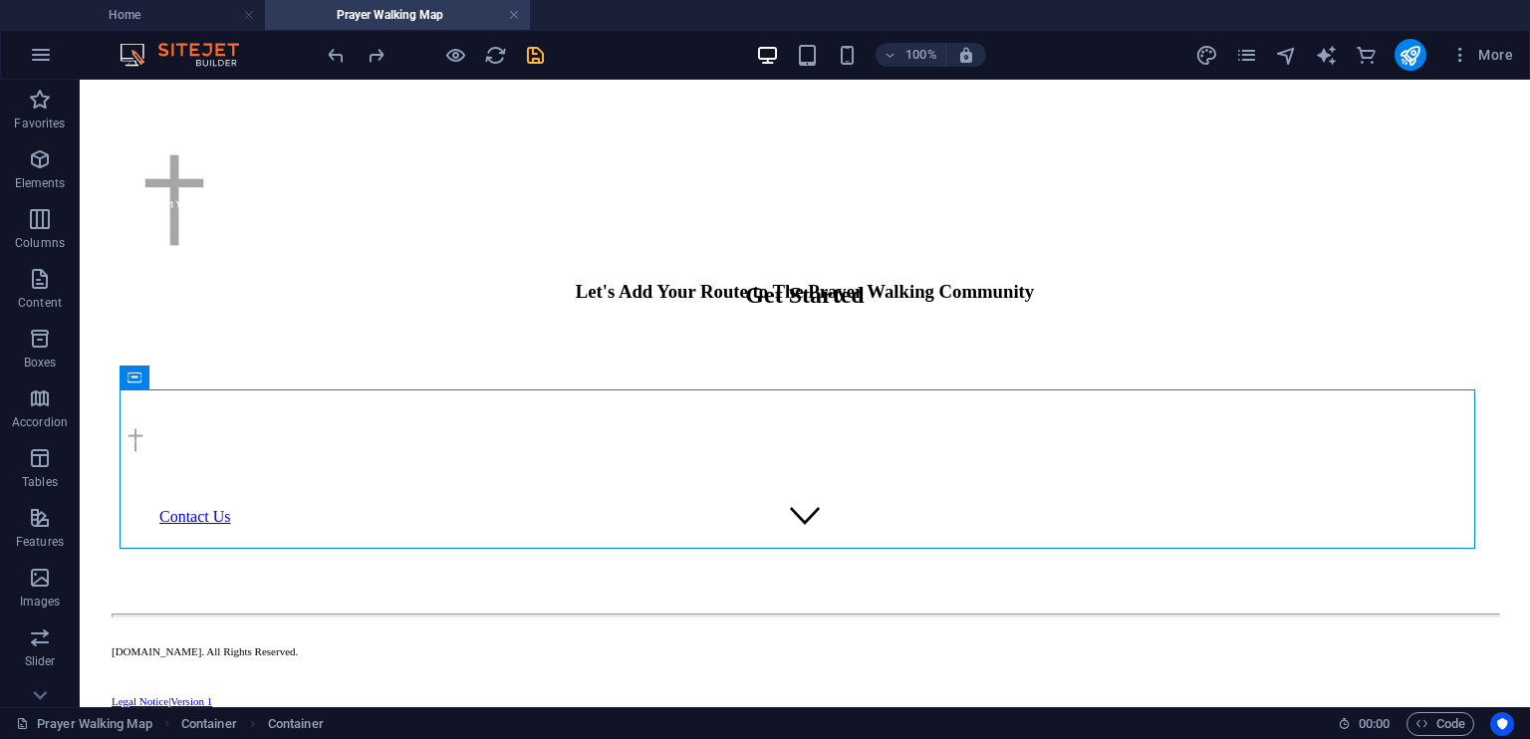
scroll to position [161, 0]
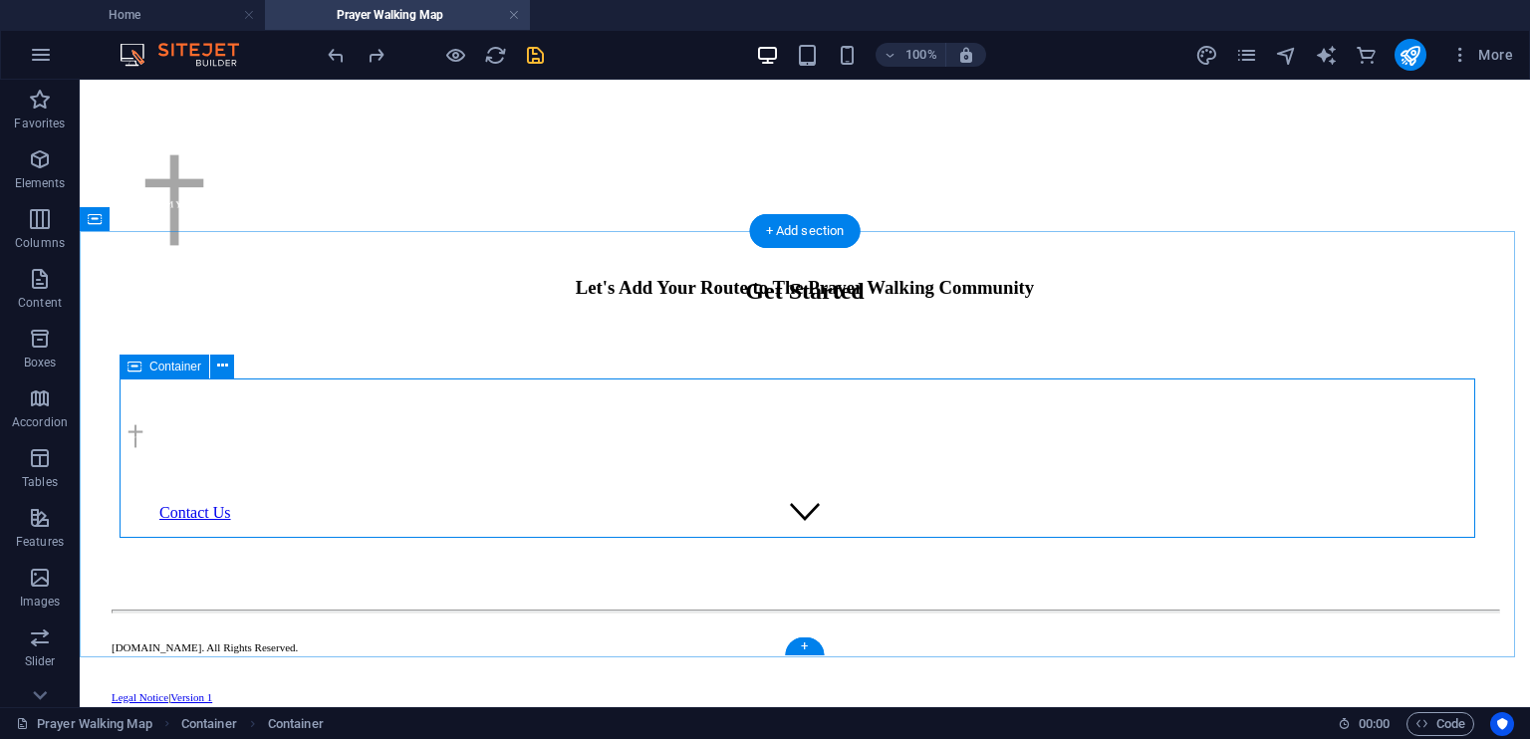
click at [1129, 325] on div at bounding box center [805, 325] width 1435 height 0
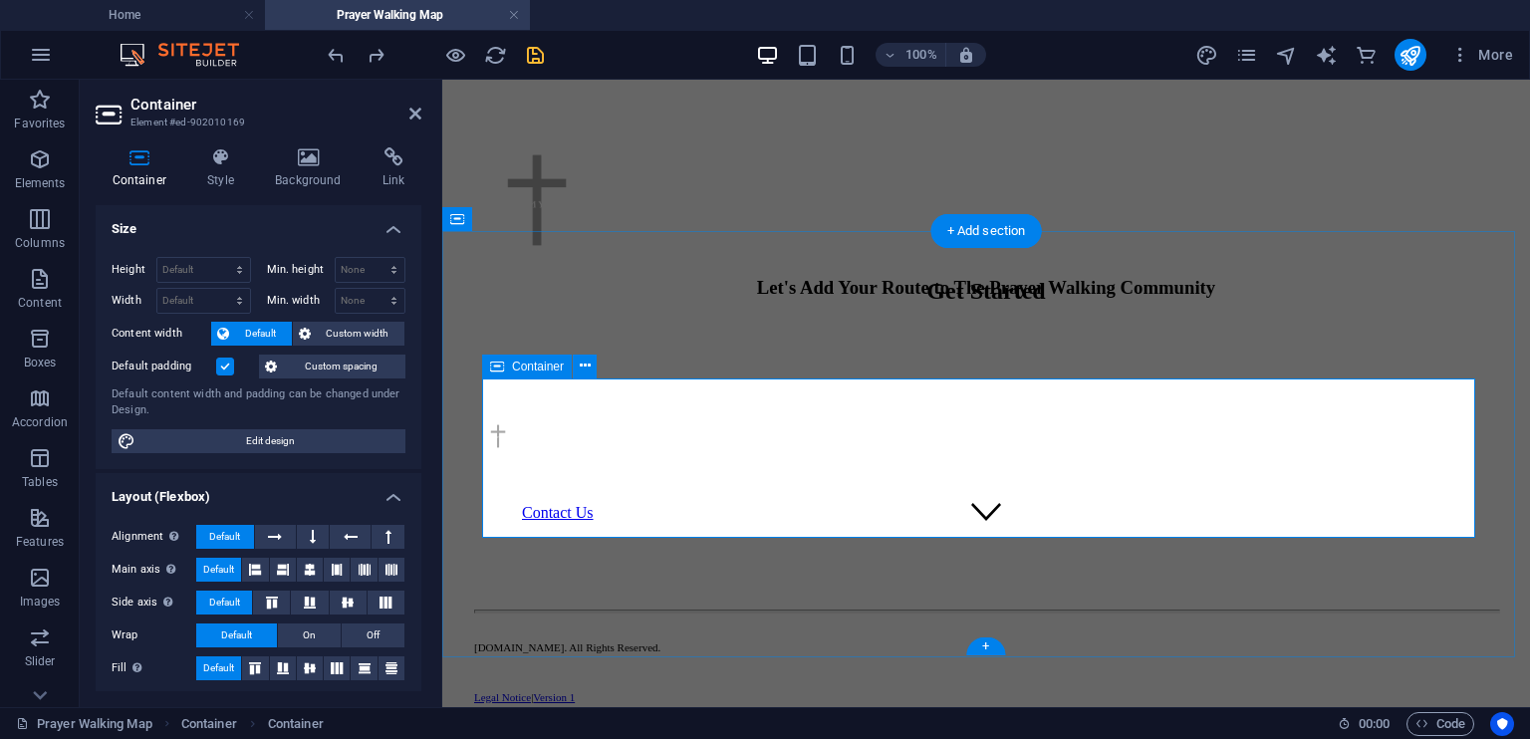
click at [938, 325] on div at bounding box center [986, 325] width 1072 height 0
click at [671, 325] on div at bounding box center [986, 325] width 1072 height 0
click at [412, 113] on icon at bounding box center [415, 114] width 12 height 16
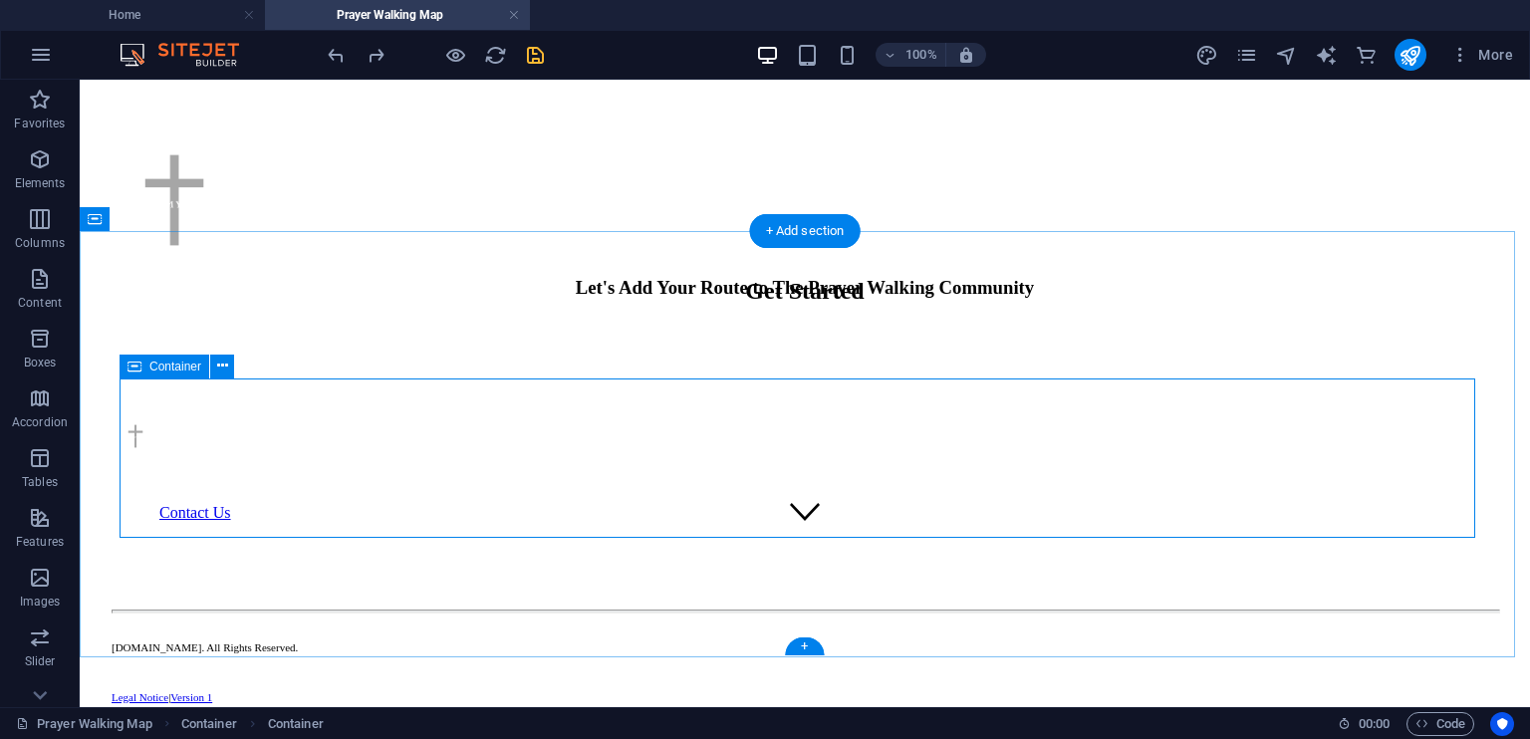
click at [763, 325] on div at bounding box center [805, 325] width 1435 height 0
drag, startPoint x: 763, startPoint y: 453, endPoint x: 763, endPoint y: 483, distance: 29.9
click at [763, 325] on div at bounding box center [805, 325] width 1435 height 0
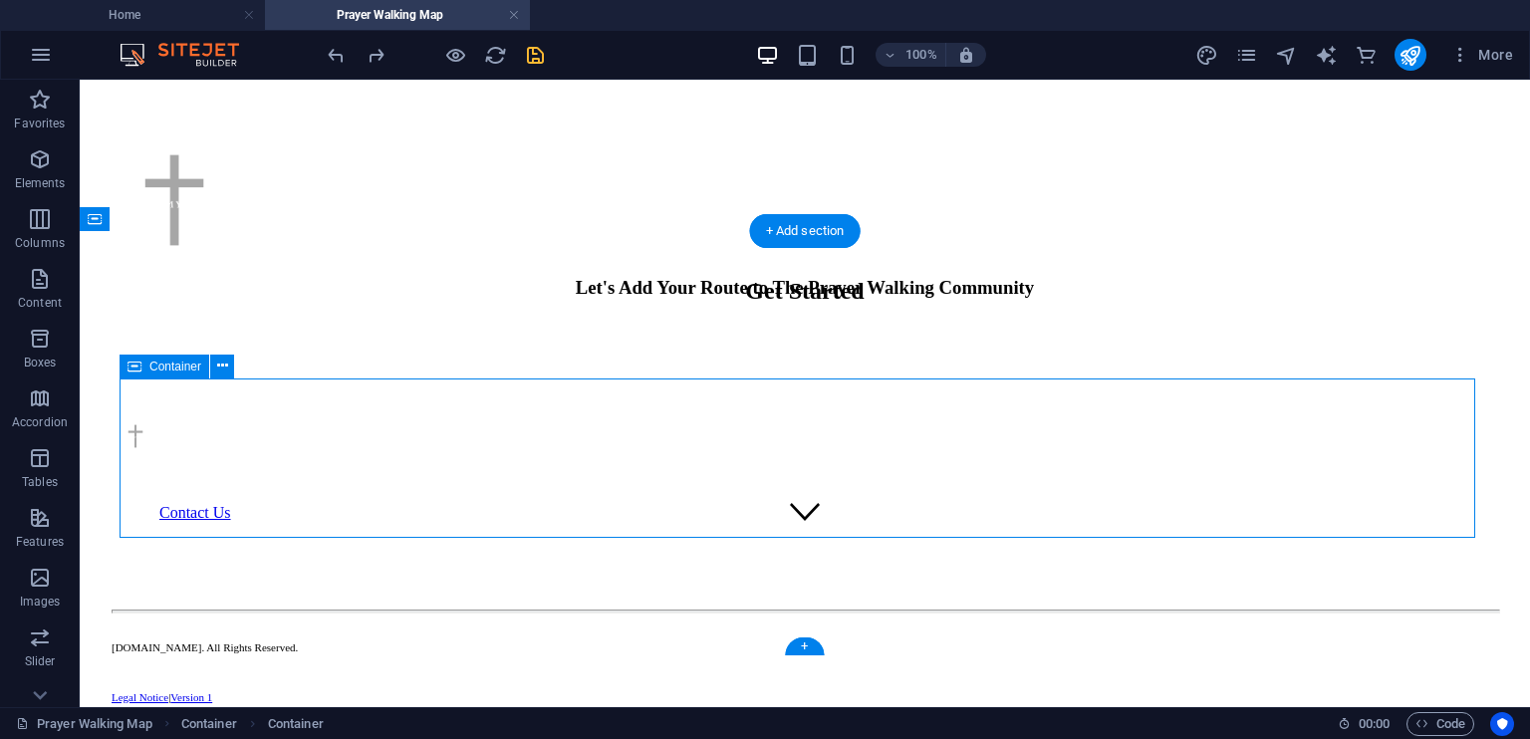
click at [763, 325] on div at bounding box center [805, 325] width 1435 height 0
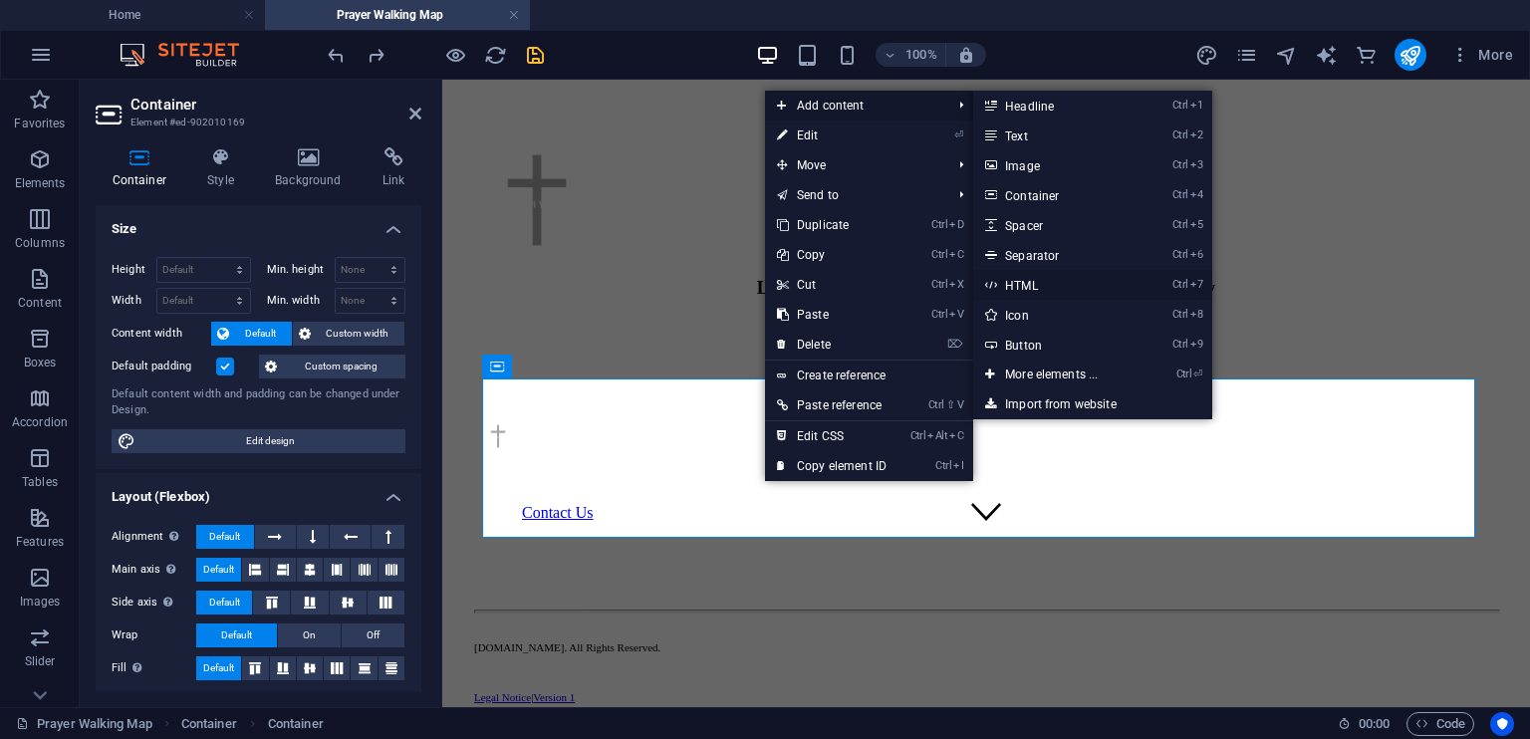
click at [1038, 280] on link "Ctrl 7 HTML" at bounding box center [1055, 285] width 164 height 30
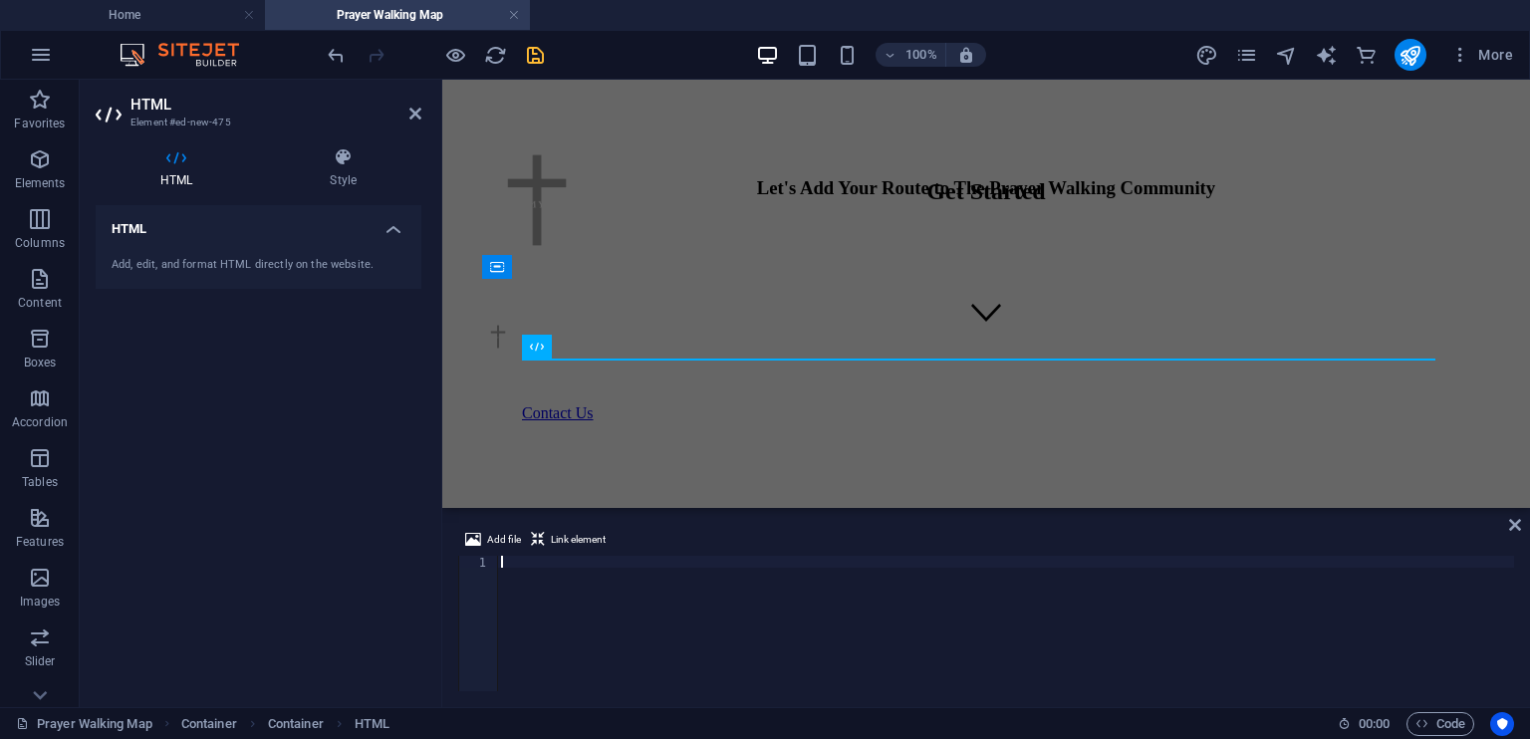
click at [510, 559] on div at bounding box center [1005, 635] width 1017 height 159
click at [512, 578] on div "< script async defer src = "[URL][DOMAIN_NAME][DOMAIN_NAME]" > </ script >" at bounding box center [1091, 635] width 1188 height 159
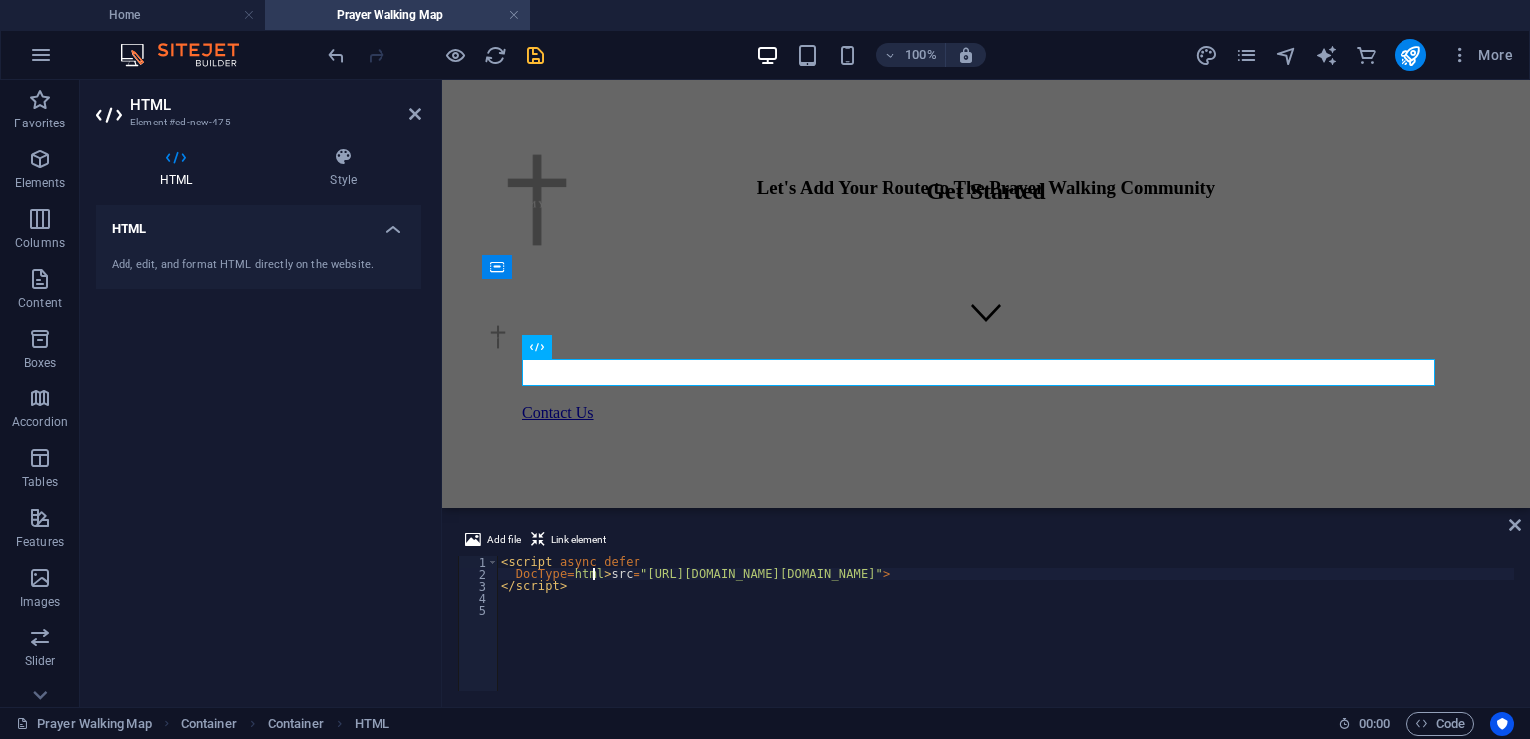
click at [512, 577] on div "< script async defer DocType = html > src = "[URL][DOMAIN_NAME][DOMAIN_NAME]" >…" at bounding box center [1131, 633] width 1268 height 155
click at [585, 571] on div "< script async defer DocType = html > src = "[URL][DOMAIN_NAME][DOMAIN_NAME]" >…" at bounding box center [1128, 633] width 1262 height 155
click at [504, 563] on div "< script async defer src = "[URL][DOMAIN_NAME][DOMAIN_NAME]" > </ script >" at bounding box center [1085, 633] width 1176 height 155
click at [501, 571] on div "< script async defer src = "[URL][DOMAIN_NAME][DOMAIN_NAME]" > </ script >" at bounding box center [1085, 633] width 1176 height 155
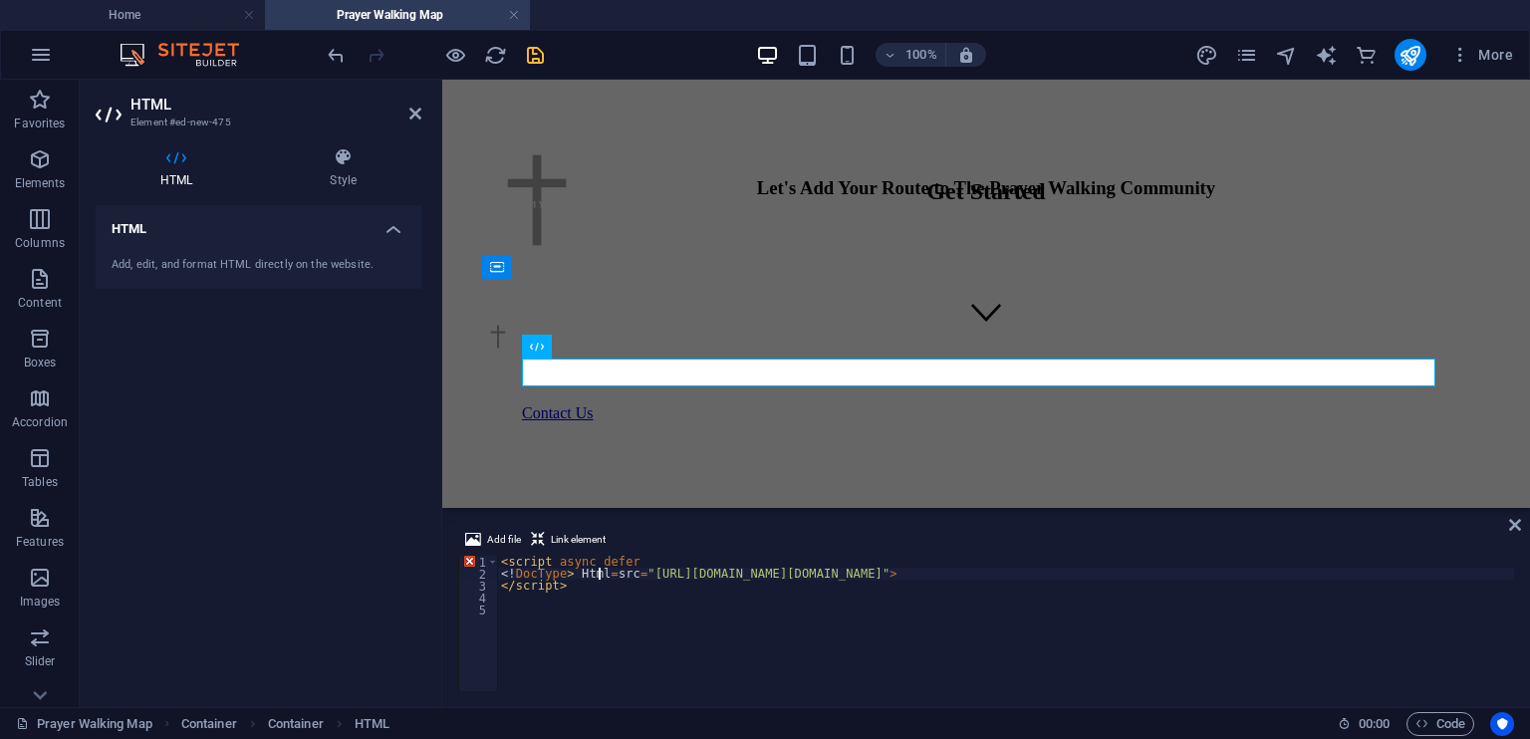
scroll to position [0, 8]
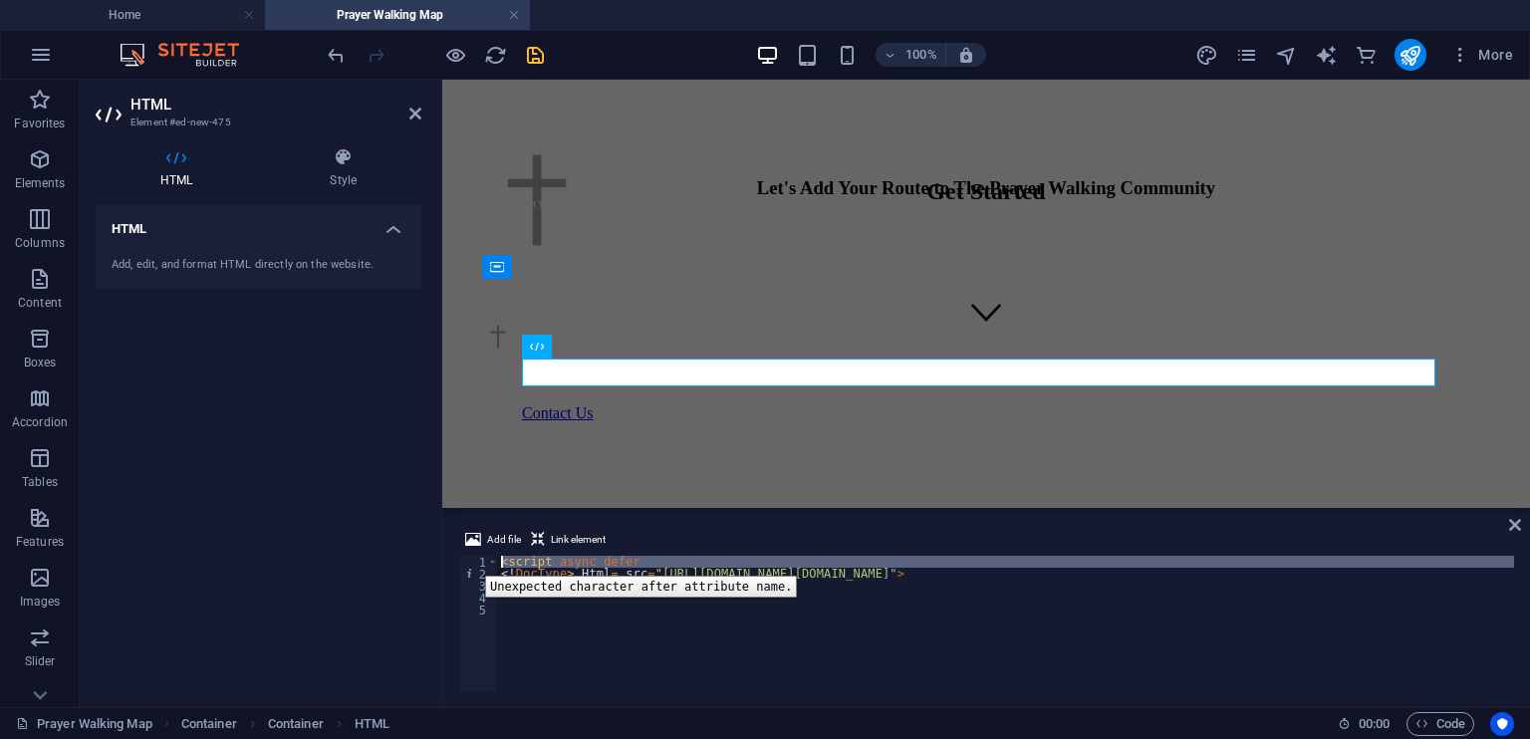
click at [470, 561] on div "1" at bounding box center [479, 562] width 40 height 12
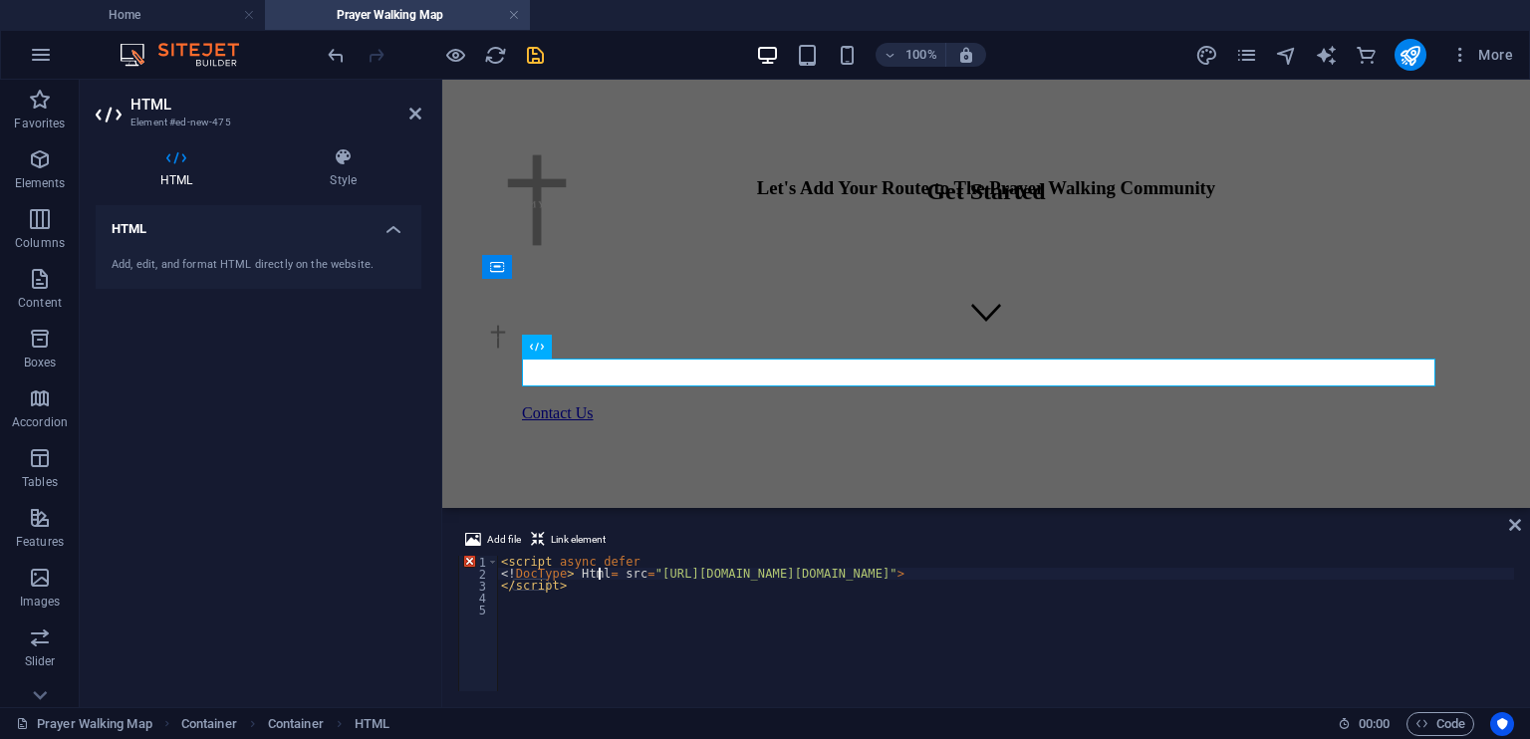
click at [602, 573] on div "< script async defer <! DocType > Html = src = "[URL][DOMAIN_NAME][DOMAIN_NAME]…" at bounding box center [1137, 633] width 1280 height 155
click at [567, 574] on div "< script async defer <! DocType > Html > src = "[URL][DOMAIN_NAME][DOMAIN_NAME]…" at bounding box center [1137, 633] width 1280 height 155
click at [599, 572] on div "< script async defer <! DocType Html > src = "[URL][DOMAIN_NAME][DOMAIN_NAME]" …" at bounding box center [1134, 633] width 1274 height 155
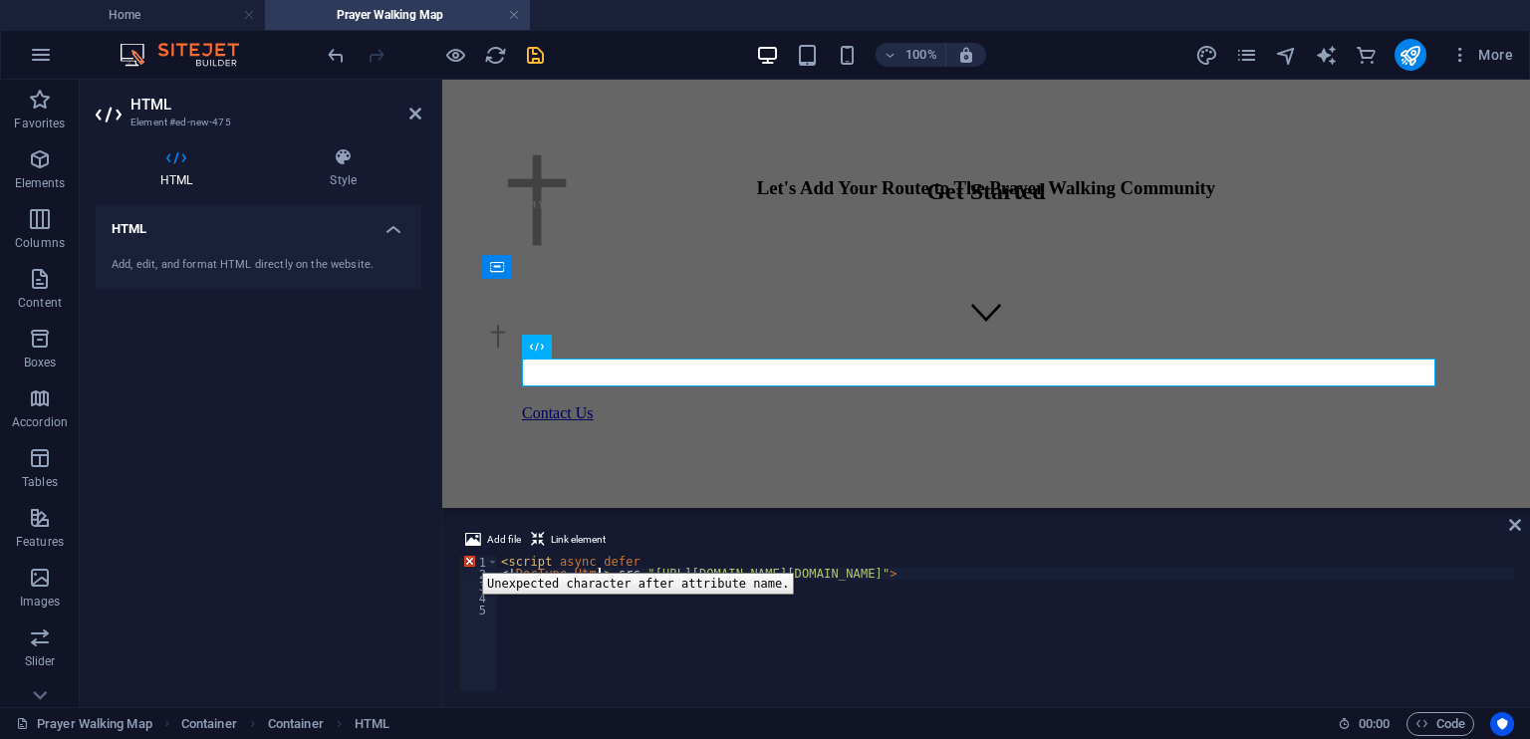
click at [467, 558] on div "1" at bounding box center [479, 562] width 40 height 12
click at [618, 577] on div "< script async defer <! DocType Html > src = "[URL][DOMAIN_NAME][DOMAIN_NAME]" …" at bounding box center [1134, 633] width 1274 height 155
type textarea "<!DocType Html>="[URL][DOMAIN_NAME][DOMAIN_NAME]">"
click at [554, 618] on div "< script async defer <! DocType Html > = "[URL][DOMAIN_NAME][DOMAIN_NAME]" > </…" at bounding box center [1122, 633] width 1250 height 155
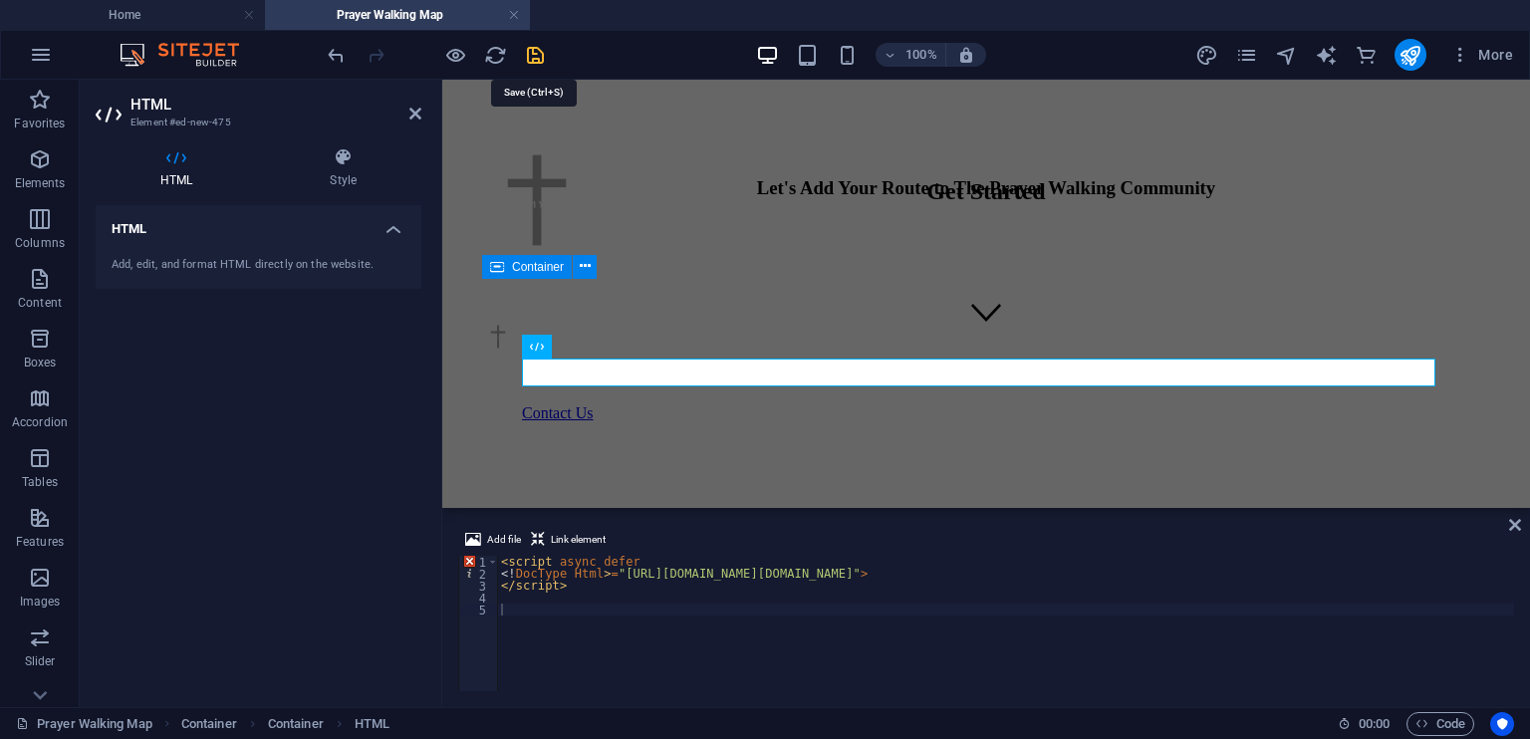
click at [533, 48] on icon "save" at bounding box center [535, 55] width 23 height 23
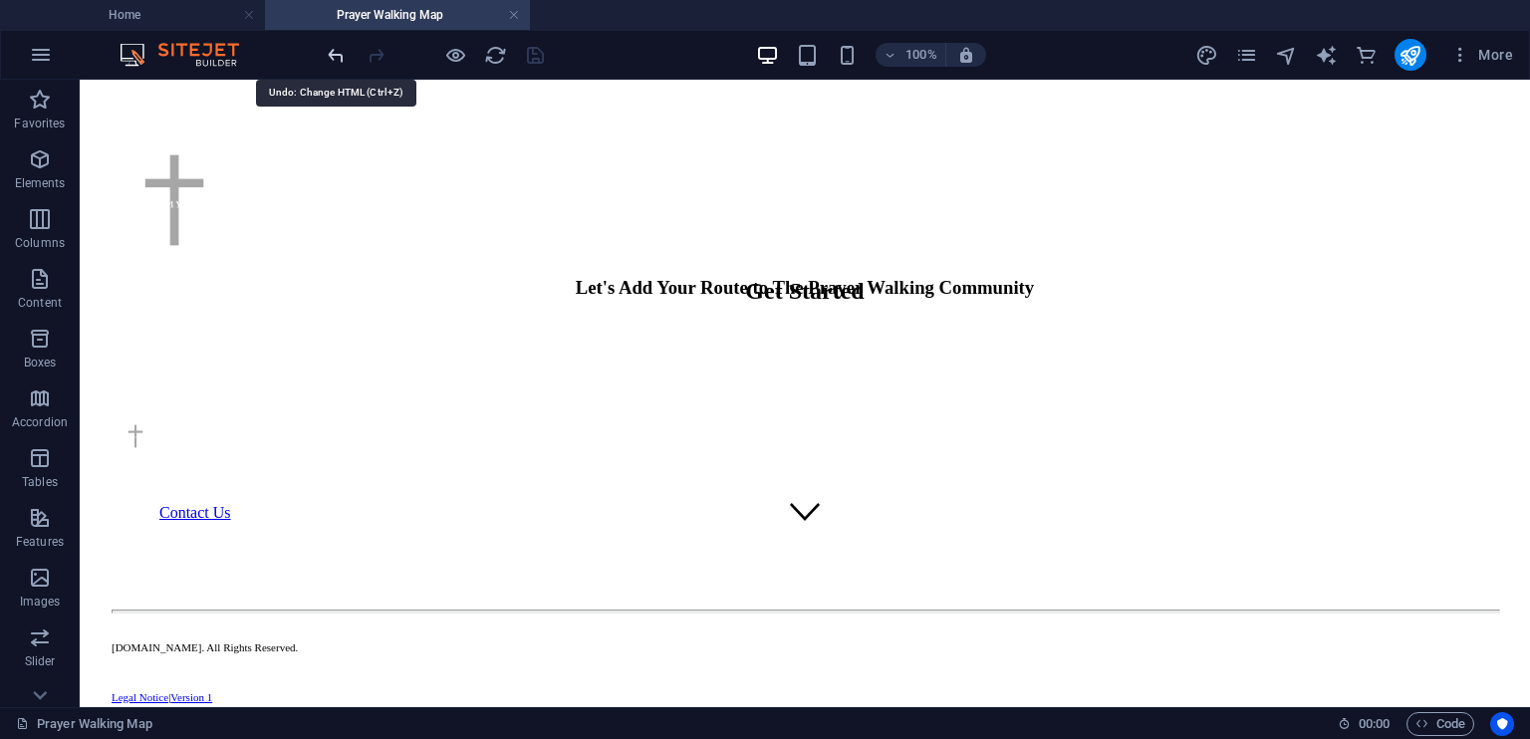
click at [342, 57] on icon "undo" at bounding box center [336, 55] width 23 height 23
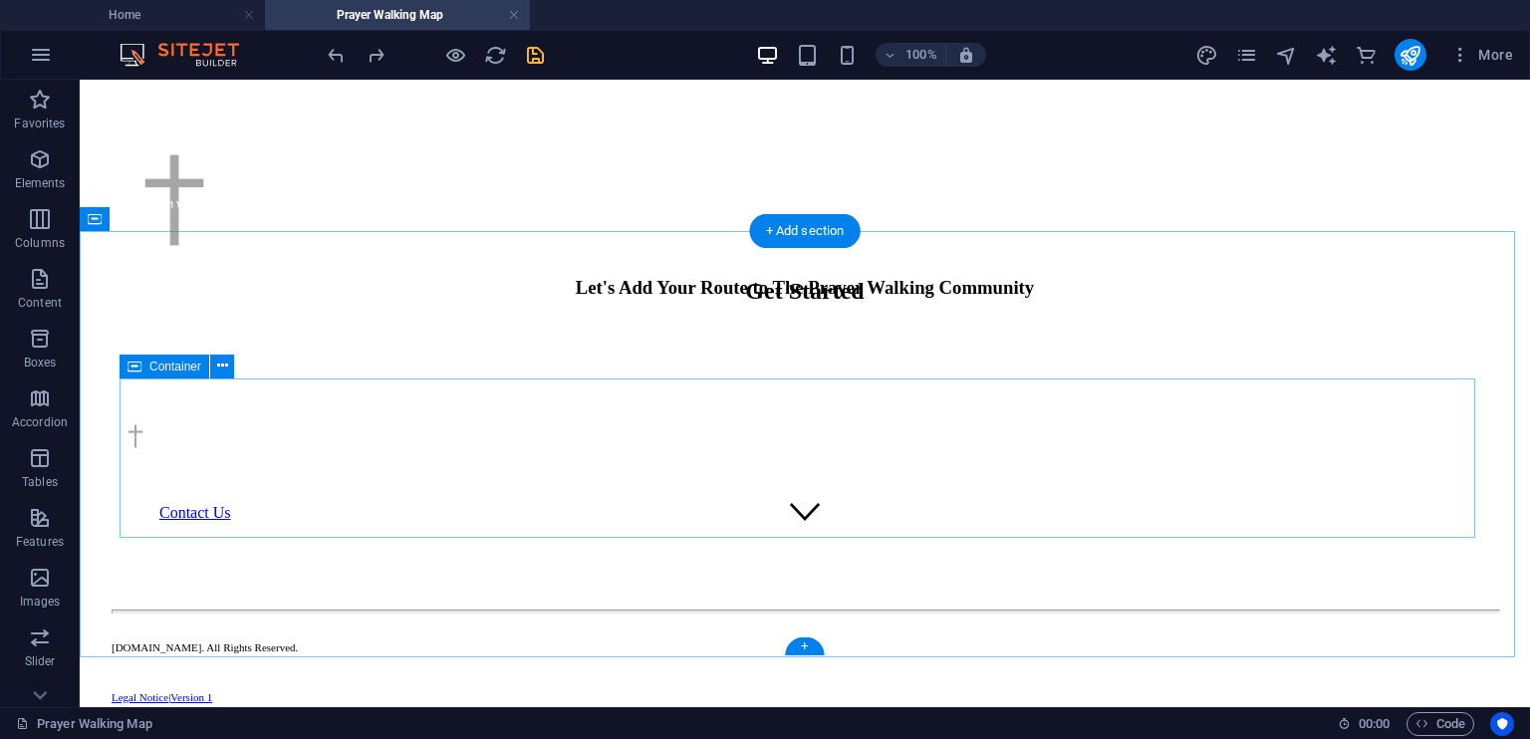
click at [527, 325] on div at bounding box center [805, 325] width 1435 height 0
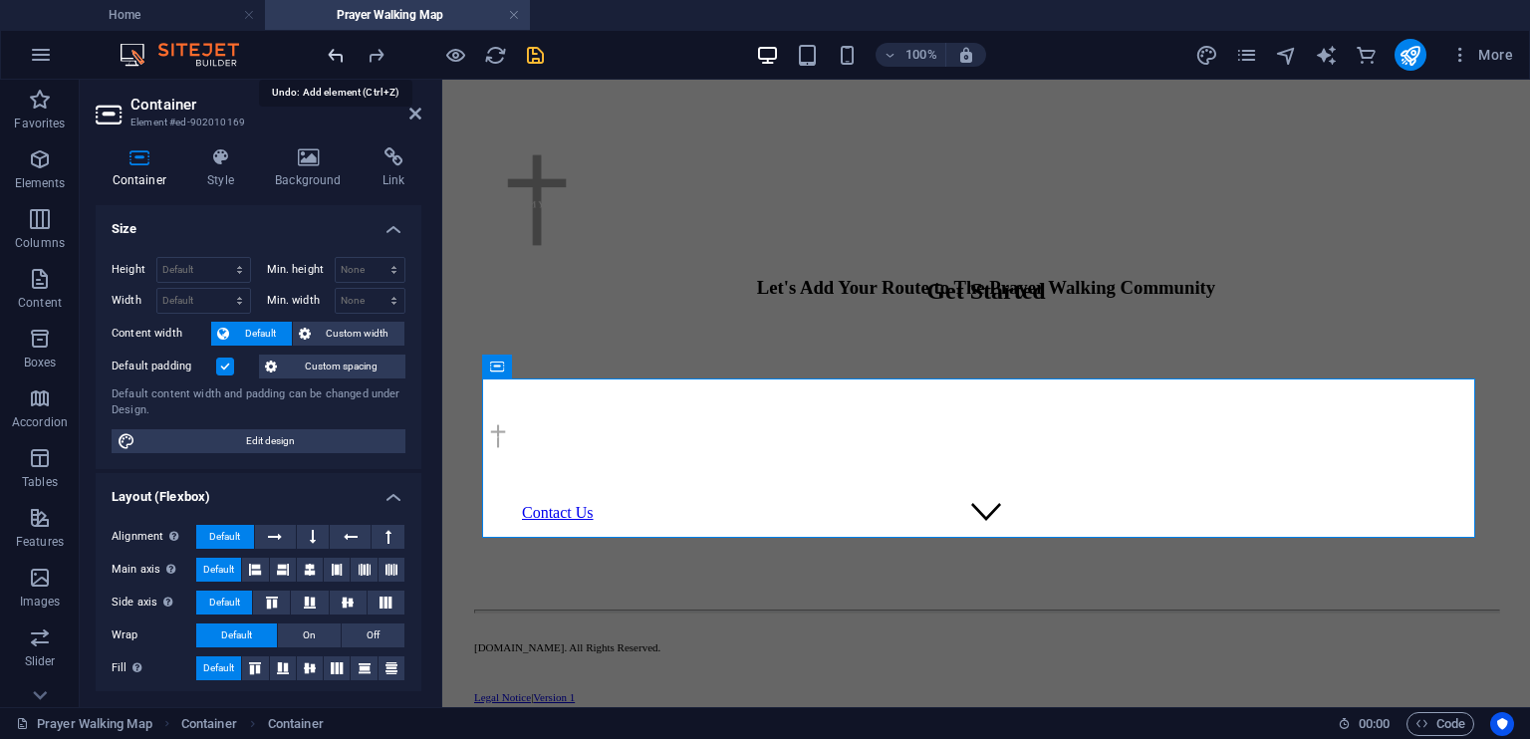
click at [339, 53] on icon "undo" at bounding box center [336, 55] width 23 height 23
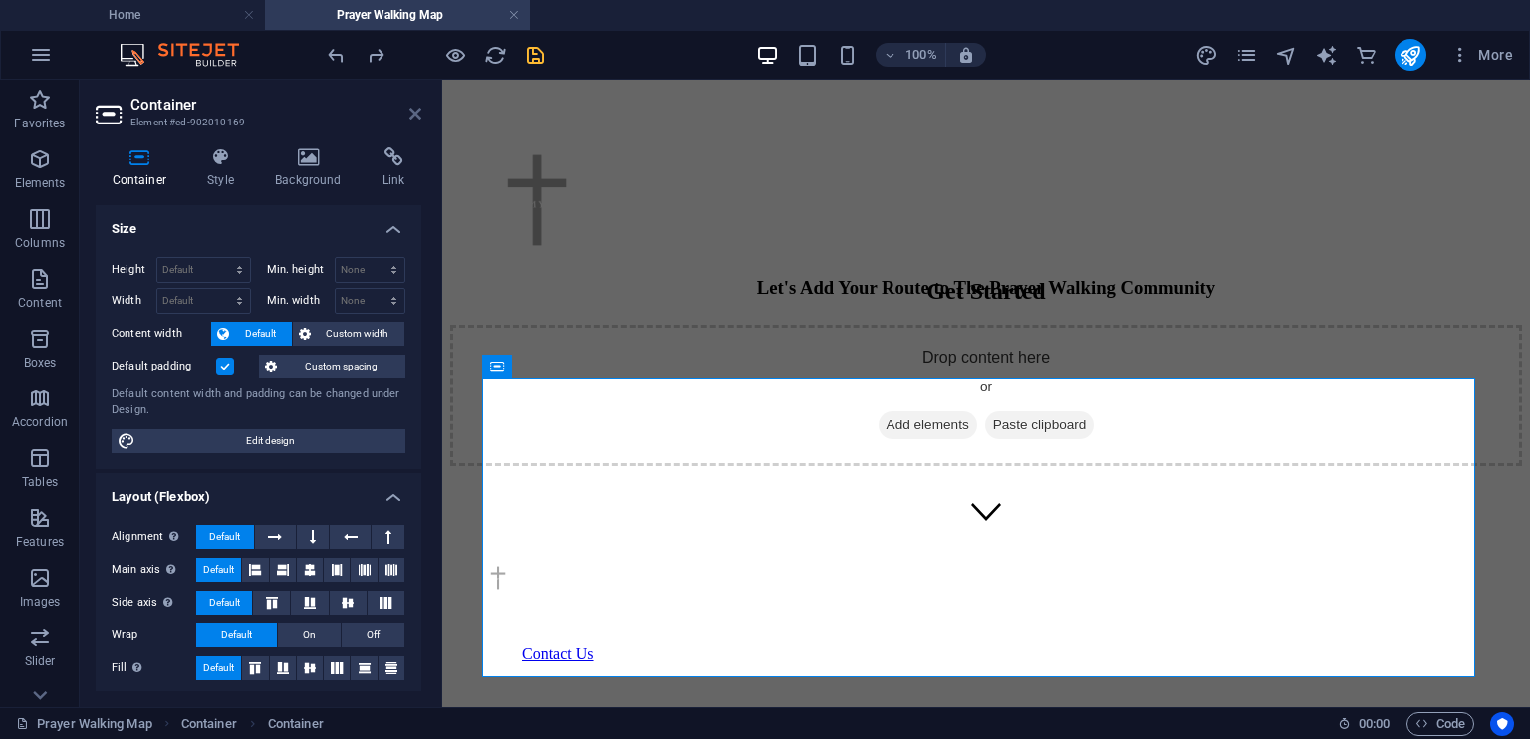
click at [416, 114] on icon at bounding box center [415, 114] width 12 height 16
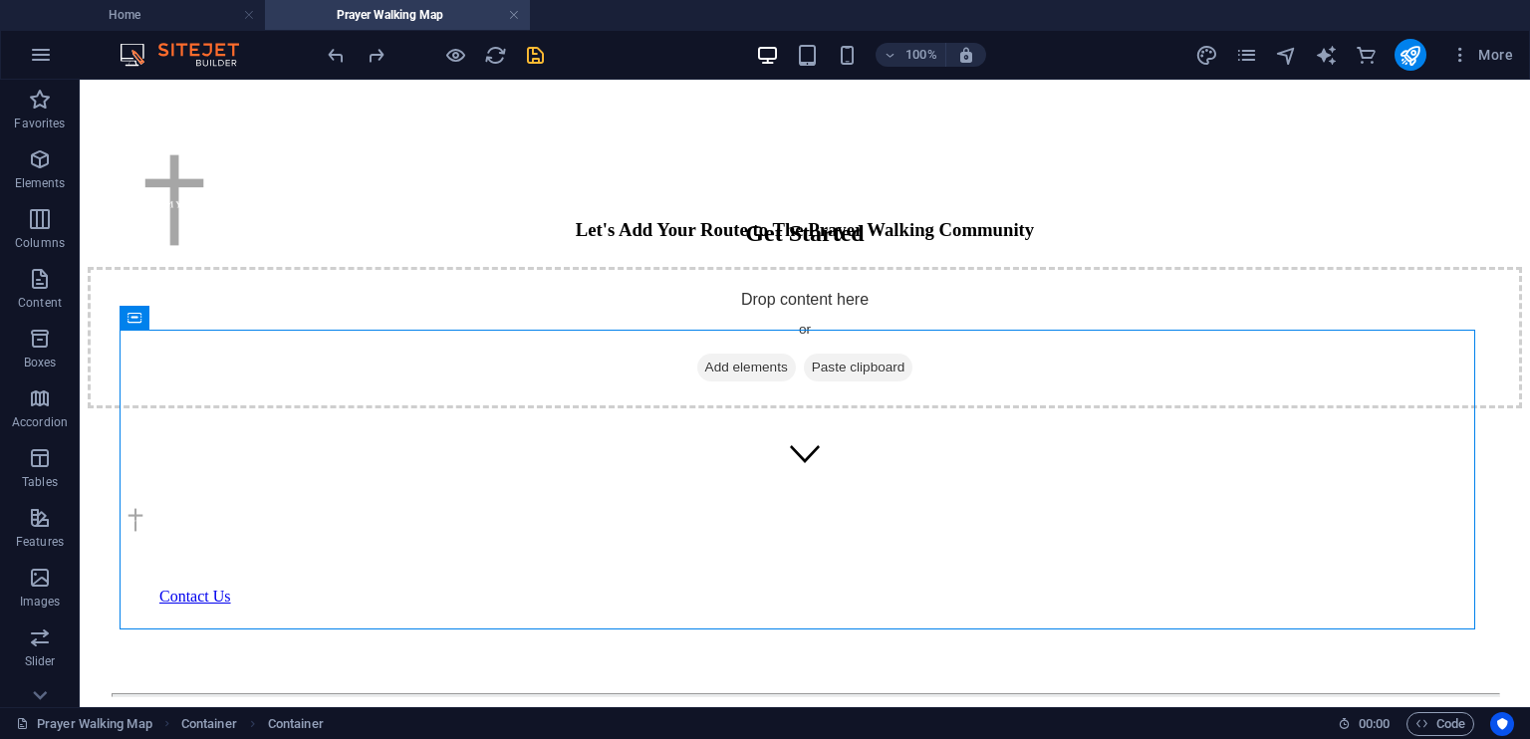
scroll to position [199, 0]
